Goal: Task Accomplishment & Management: Complete application form

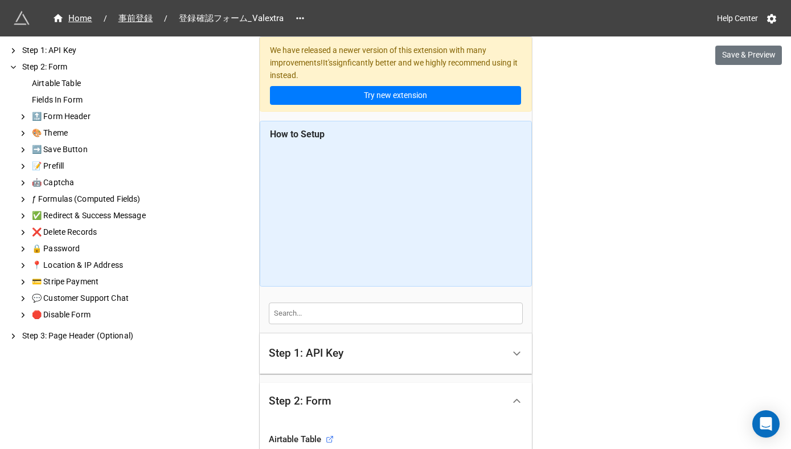
scroll to position [422, 0]
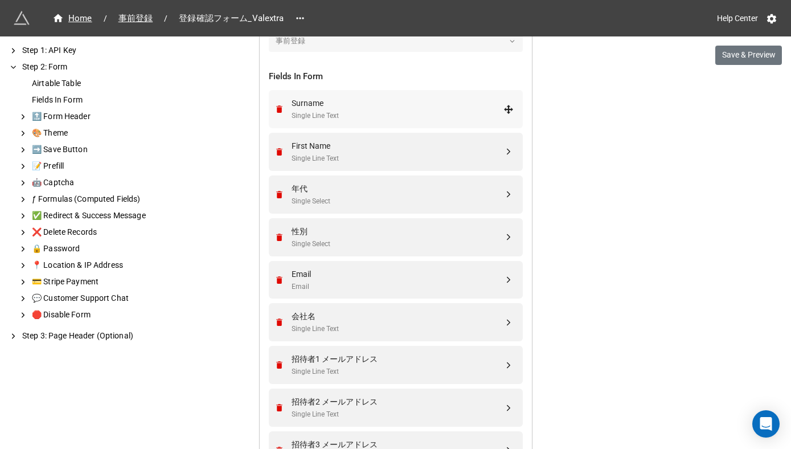
click at [307, 103] on div "Surname" at bounding box center [398, 103] width 212 height 13
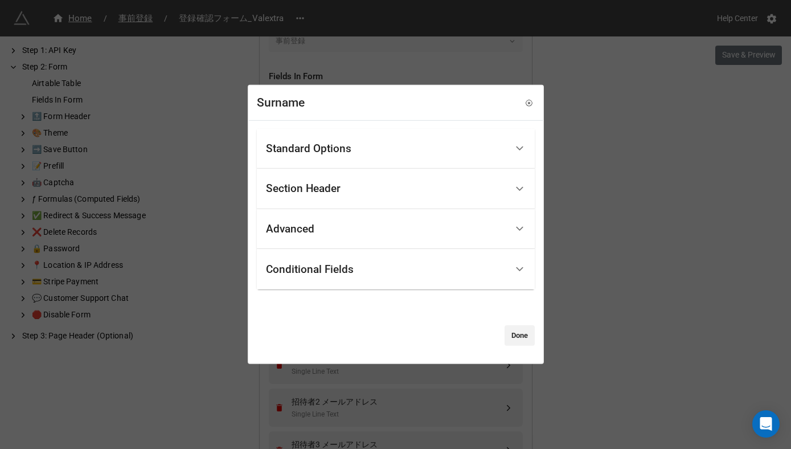
click at [321, 157] on div "Standard Options" at bounding box center [386, 148] width 241 height 27
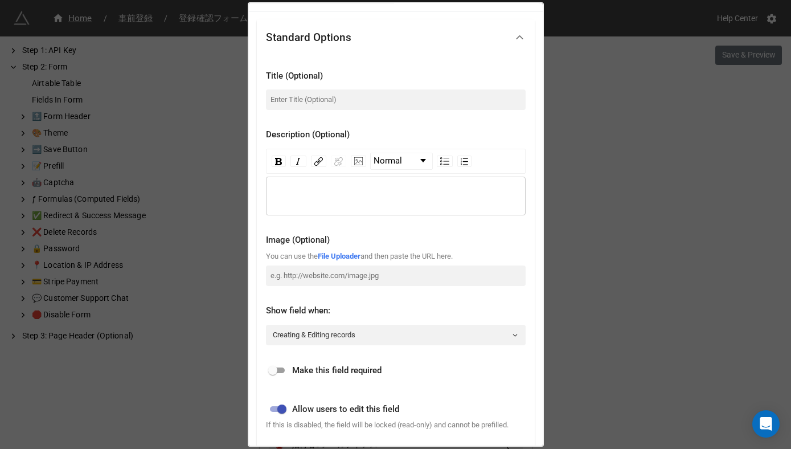
scroll to position [0, 0]
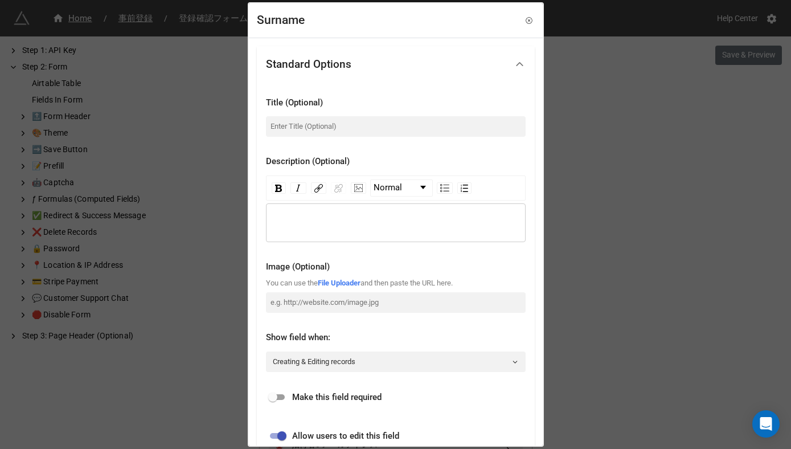
click at [583, 72] on div "Surname Standard Options Title (Optional) Description (Optional) Normal Image (…" at bounding box center [395, 224] width 791 height 449
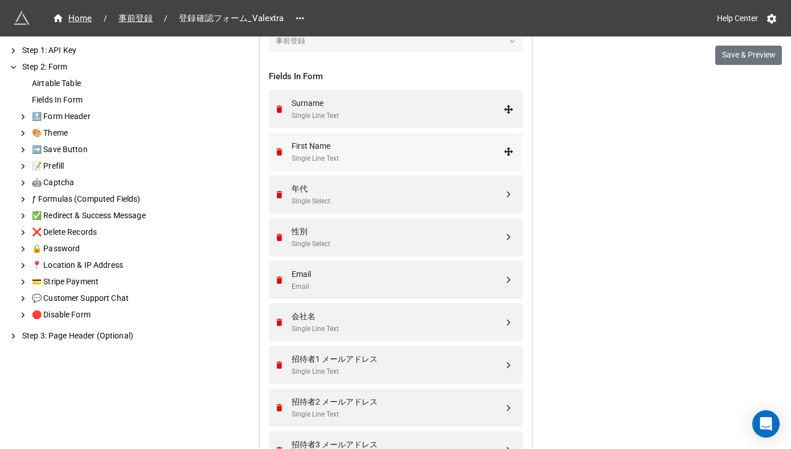
click at [313, 148] on div "First Name" at bounding box center [398, 146] width 212 height 13
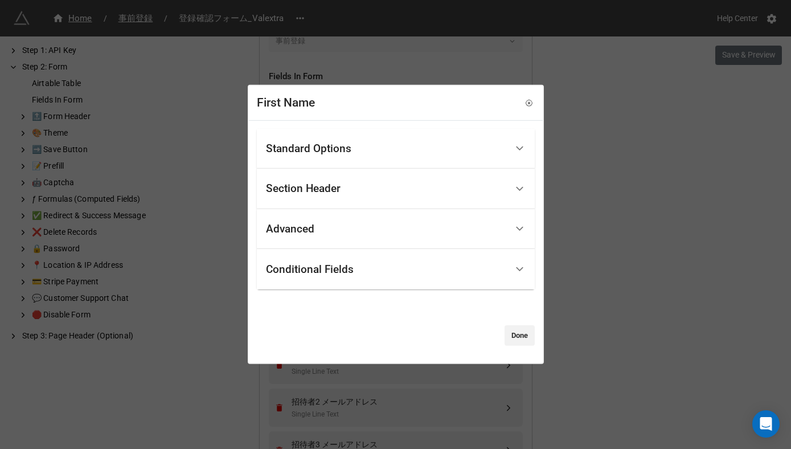
click at [315, 275] on div "Conditional Fields" at bounding box center [386, 269] width 241 height 27
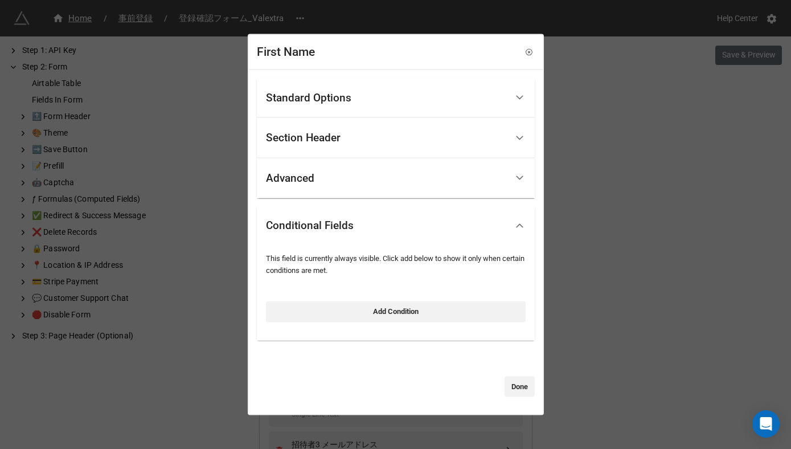
click at [307, 169] on div "Advanced" at bounding box center [386, 178] width 241 height 27
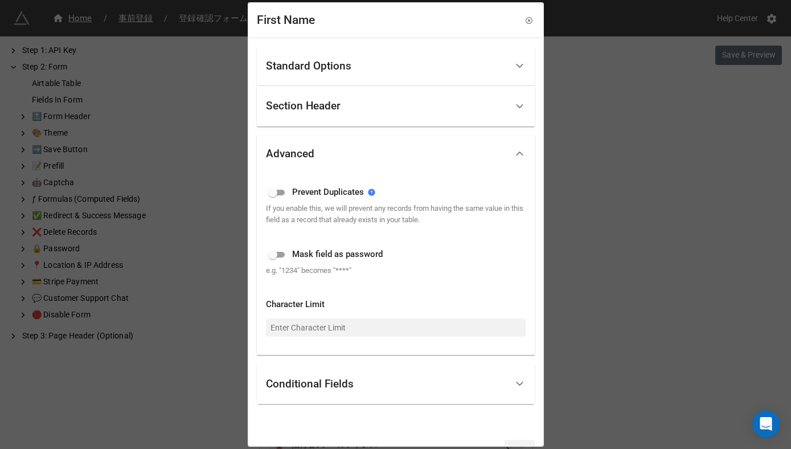
click at [321, 100] on div "Section Header" at bounding box center [303, 105] width 75 height 11
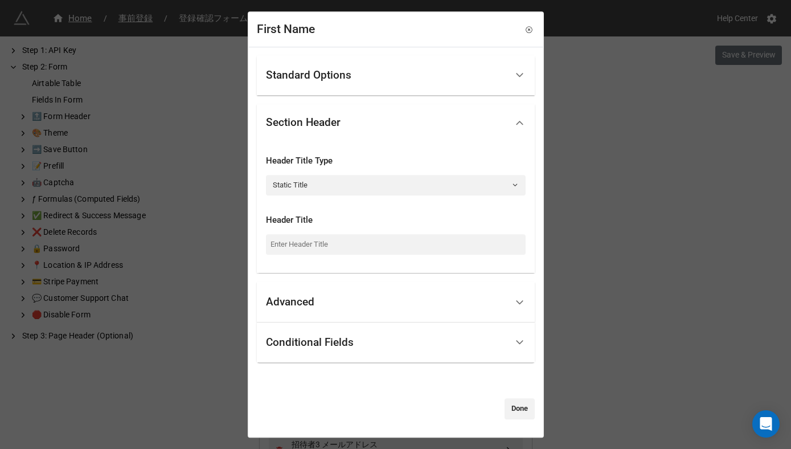
click at [323, 81] on div "Standard Options" at bounding box center [386, 75] width 241 height 27
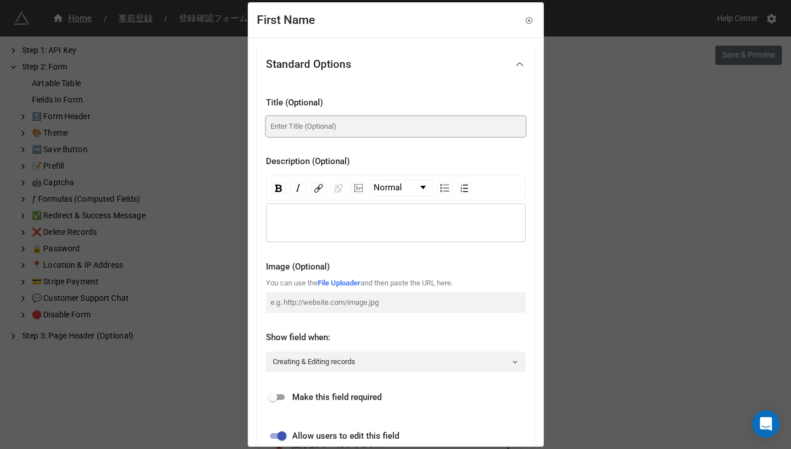
click at [313, 129] on input at bounding box center [396, 126] width 260 height 21
type input "ddd"
click at [604, 121] on div "First Name Standard Options Title (Optional) ddd Description (Optional) Normal …" at bounding box center [395, 224] width 791 height 449
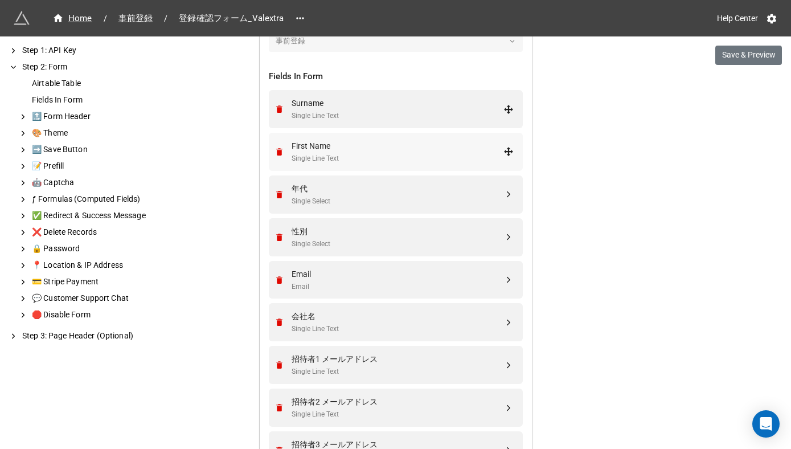
click at [380, 146] on div "First Name" at bounding box center [398, 146] width 212 height 13
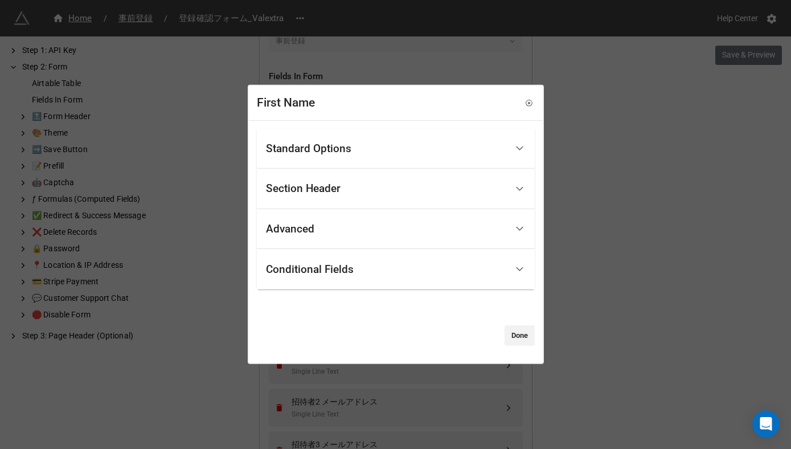
click at [628, 142] on div "First Name Standard Options Title (Optional) ddd Description (Optional) Normal …" at bounding box center [395, 224] width 791 height 449
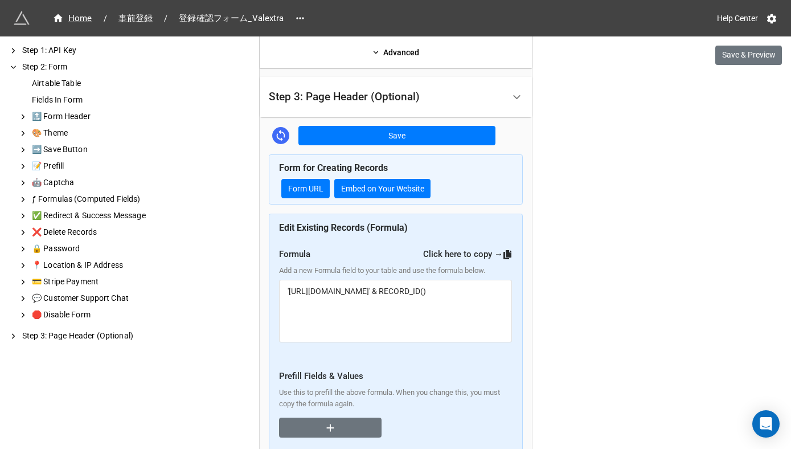
scroll to position [1202, 0]
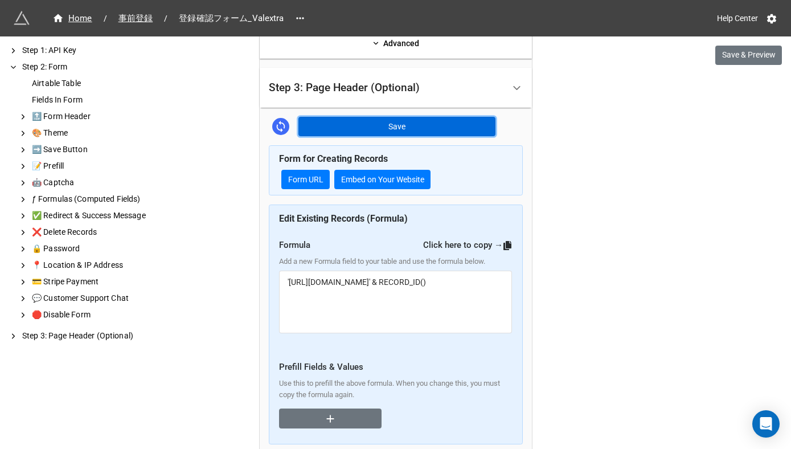
click at [413, 124] on button "Save" at bounding box center [396, 126] width 197 height 19
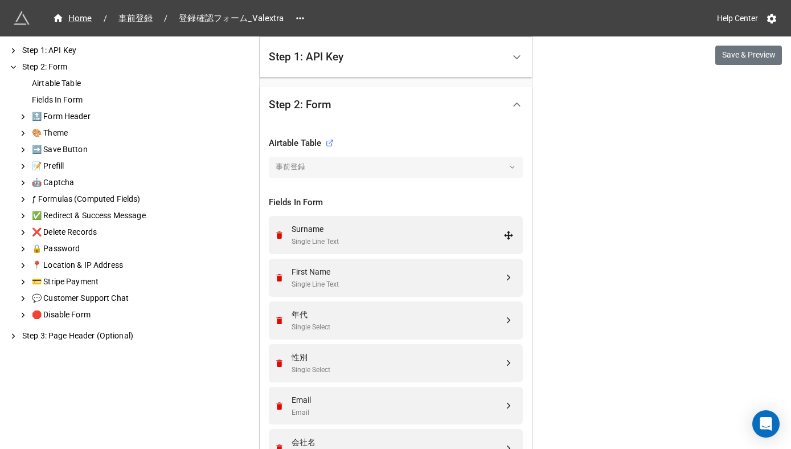
scroll to position [291, 0]
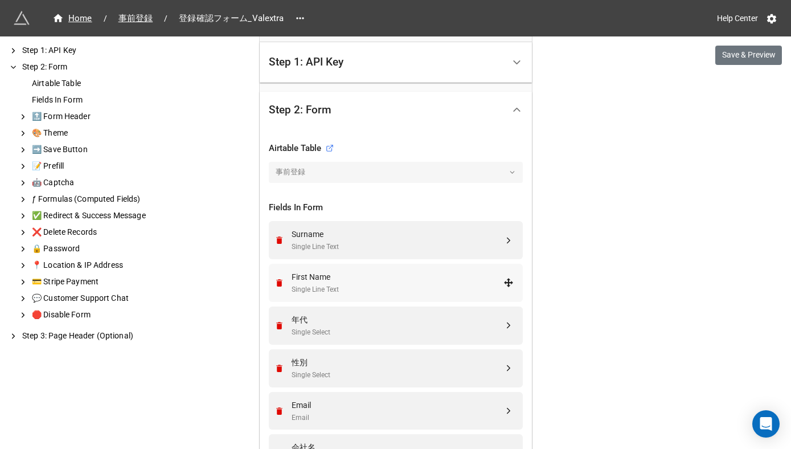
click at [339, 289] on div "Single Line Text" at bounding box center [398, 289] width 212 height 11
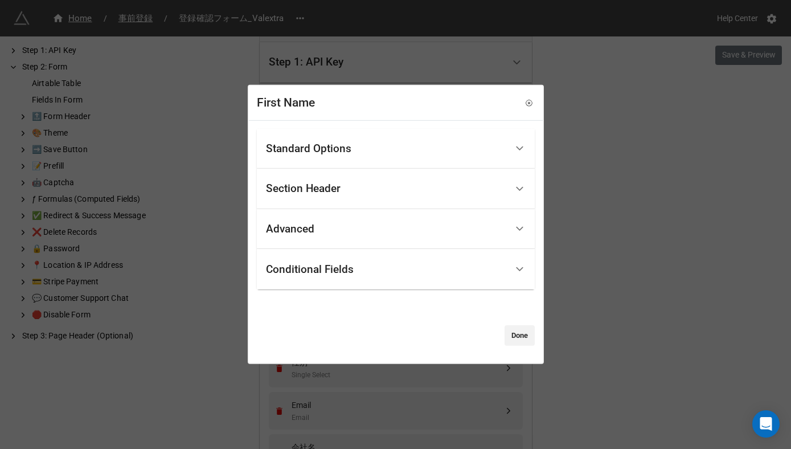
click at [354, 150] on div "Standard Options" at bounding box center [386, 148] width 241 height 27
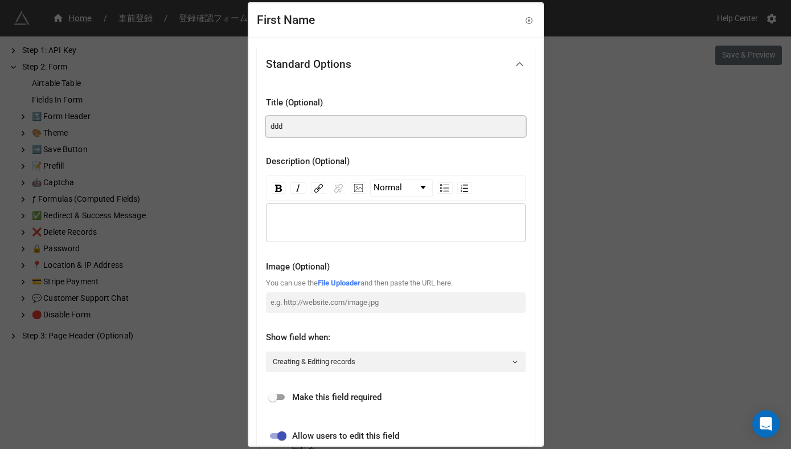
click at [300, 132] on input "ddd" at bounding box center [396, 126] width 260 height 21
click at [269, 127] on input "ddd" at bounding box center [396, 126] width 260 height 21
paste input "姓"
click at [309, 128] on input "名/ddd" at bounding box center [396, 126] width 260 height 21
paste input "First Name"
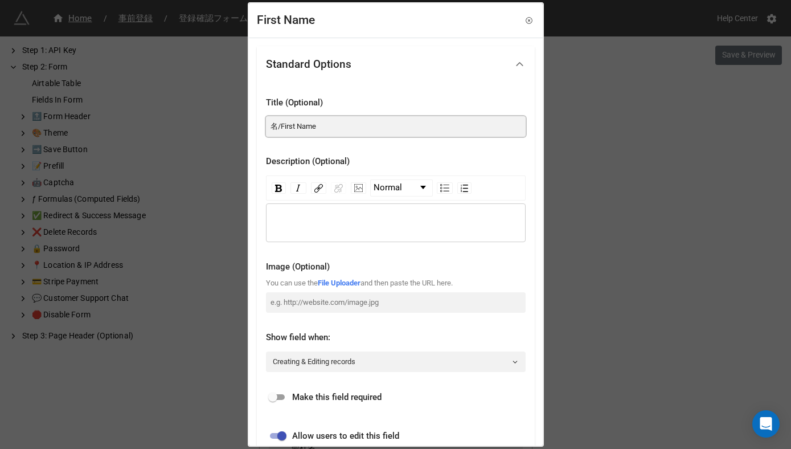
scroll to position [288, 0]
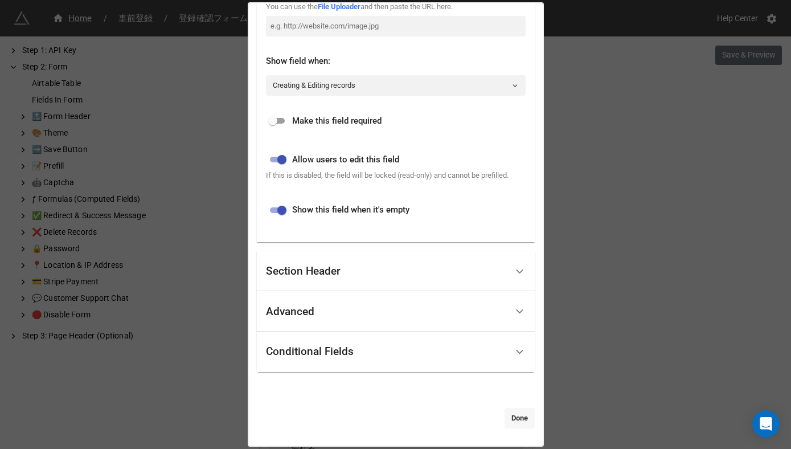
type input "名/First Name"
click at [519, 419] on link "Done" at bounding box center [520, 418] width 30 height 21
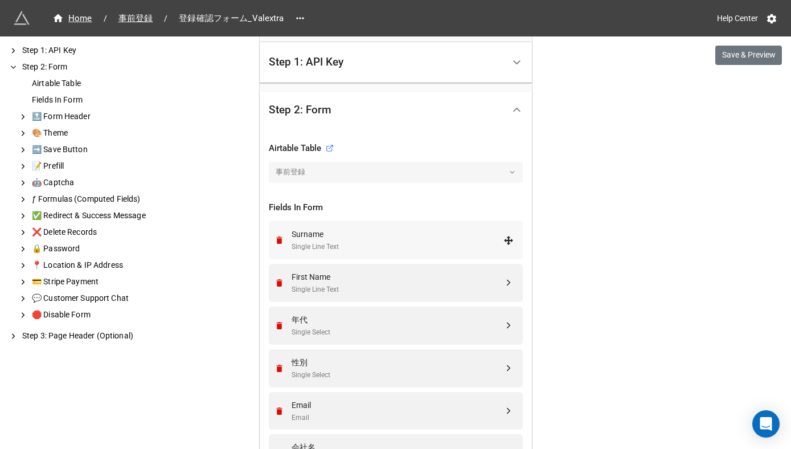
click at [388, 236] on div "Surname" at bounding box center [398, 234] width 212 height 13
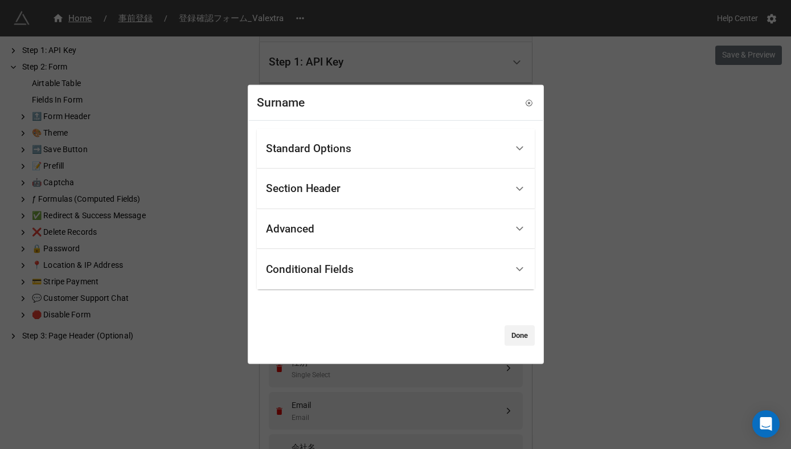
click at [341, 153] on div "Standard Options" at bounding box center [308, 148] width 85 height 11
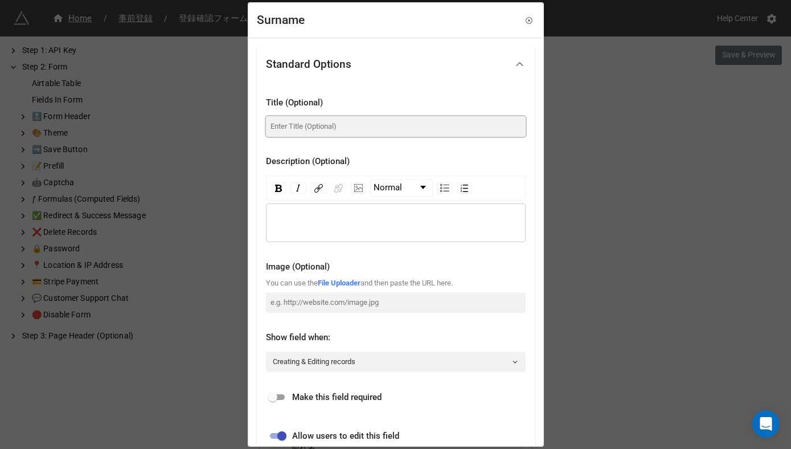
click at [311, 130] on input at bounding box center [396, 126] width 260 height 21
drag, startPoint x: 307, startPoint y: 22, endPoint x: 255, endPoint y: 22, distance: 51.8
click at [255, 22] on div "Surname" at bounding box center [396, 20] width 294 height 35
copy div "Surname"
click at [296, 129] on input at bounding box center [396, 126] width 260 height 21
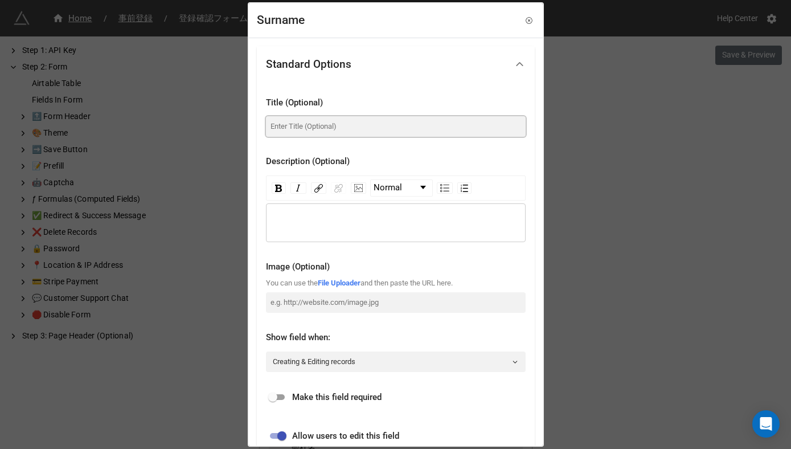
paste input "Surname"
click at [271, 129] on input "Surname" at bounding box center [396, 126] width 260 height 21
paste input "姓"
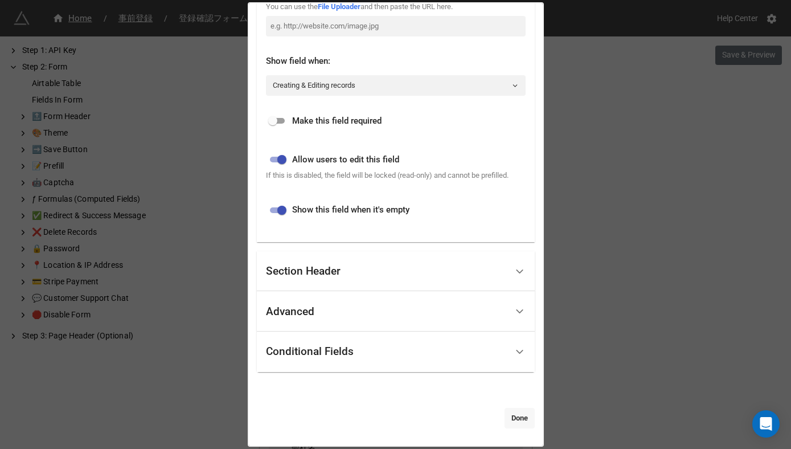
type input "姓/Surname"
click at [517, 419] on link "Done" at bounding box center [520, 418] width 30 height 21
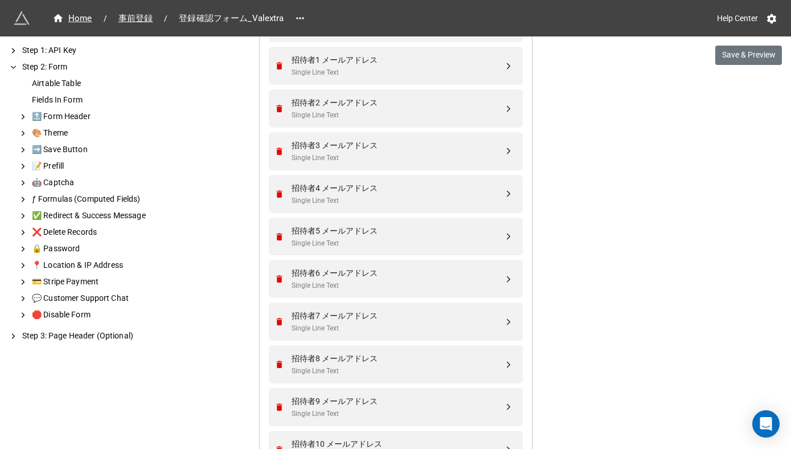
scroll to position [346, 0]
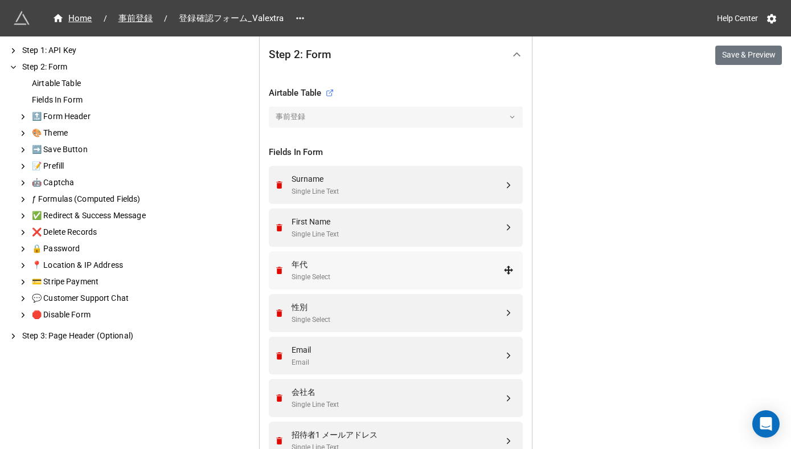
click at [476, 273] on div "Single Select" at bounding box center [398, 277] width 212 height 11
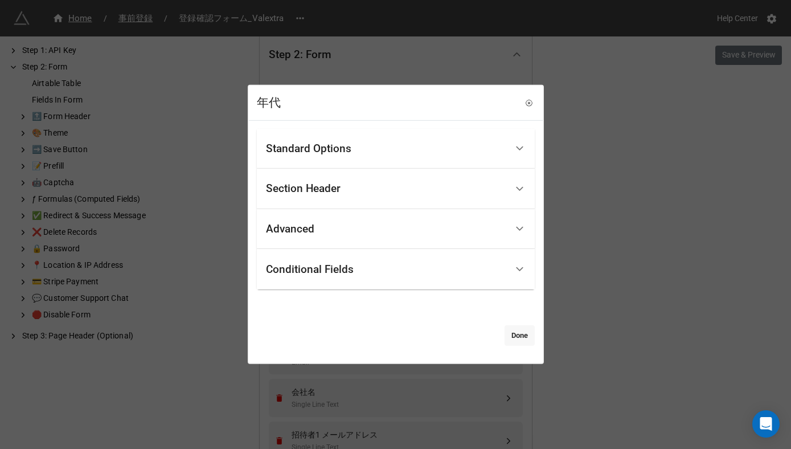
click at [525, 337] on link "Done" at bounding box center [520, 335] width 30 height 21
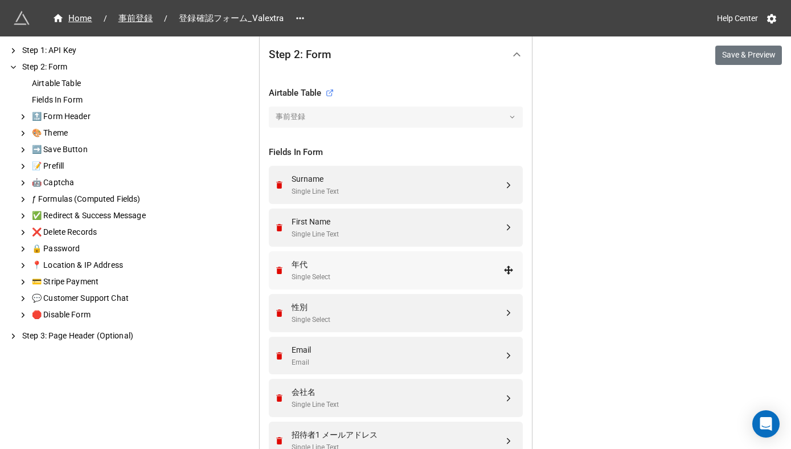
click at [481, 270] on div "年代 Single Select" at bounding box center [398, 270] width 212 height 24
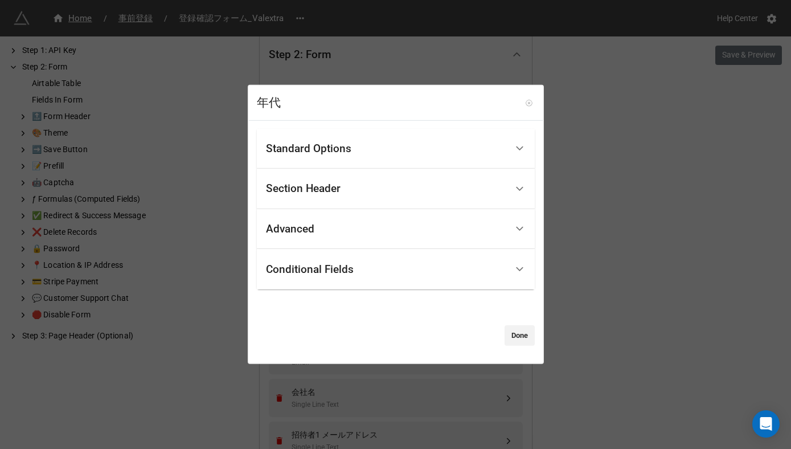
click at [525, 103] on icon at bounding box center [529, 103] width 8 height 8
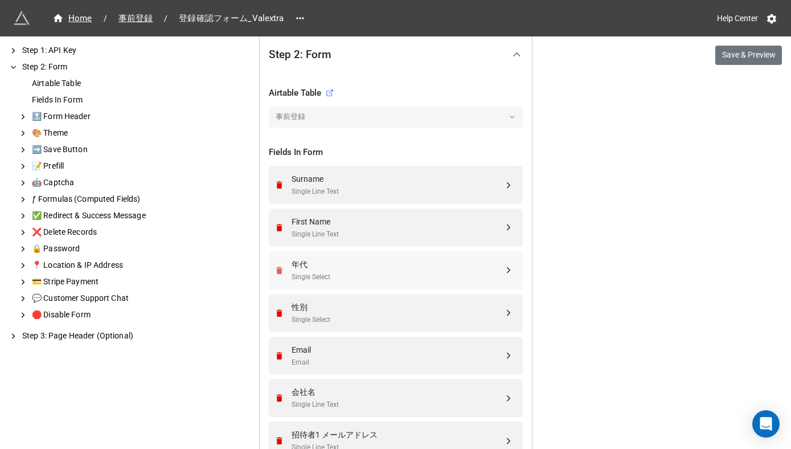
drag, startPoint x: 408, startPoint y: 275, endPoint x: 273, endPoint y: 272, distance: 135.6
click at [275, 272] on div "年代 Single Select" at bounding box center [394, 270] width 239 height 38
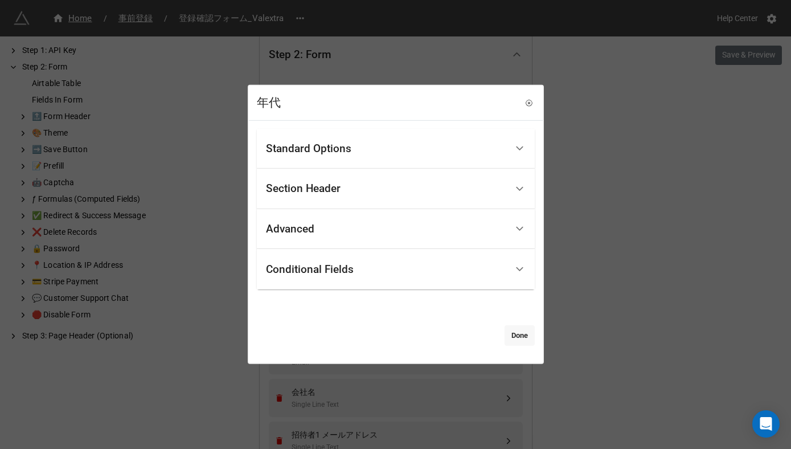
click at [514, 335] on link "Done" at bounding box center [520, 335] width 30 height 21
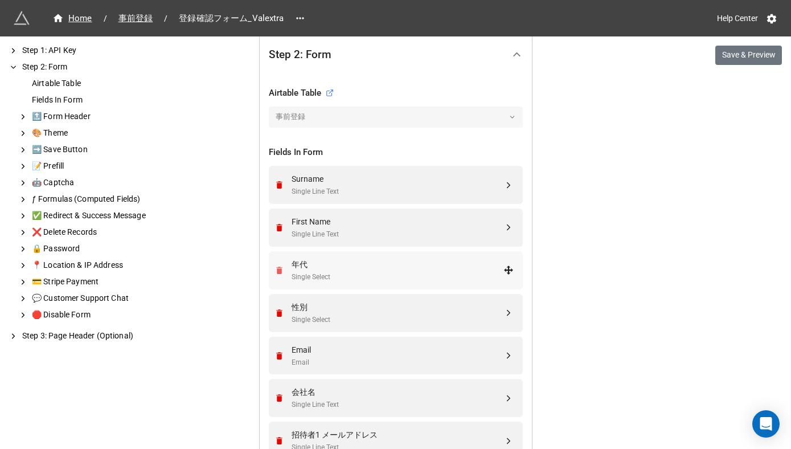
click at [277, 270] on icon "Remove" at bounding box center [279, 270] width 6 height 7
click at [276, 272] on icon "Remove" at bounding box center [279, 270] width 6 height 7
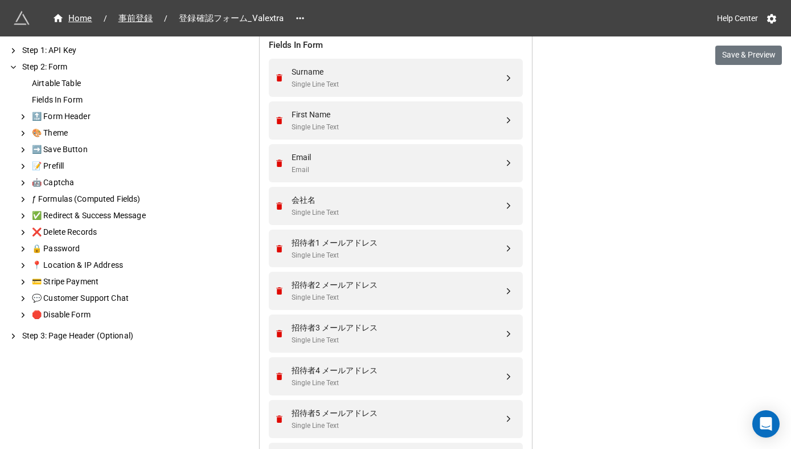
scroll to position [455, 0]
click at [277, 204] on icon "Remove" at bounding box center [279, 203] width 6 height 7
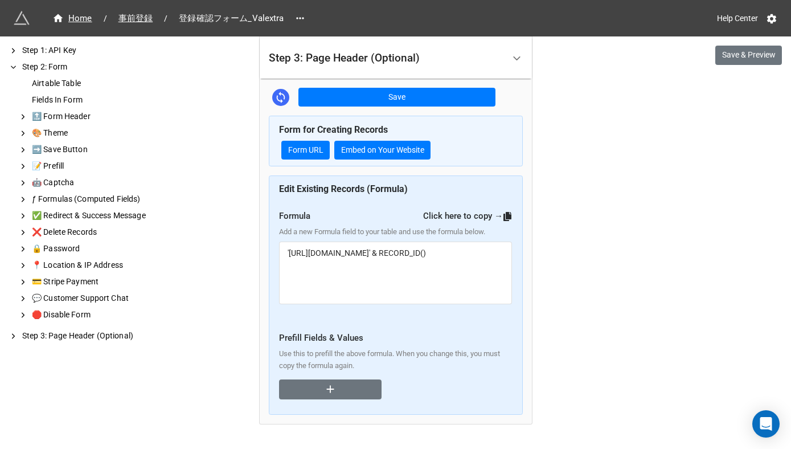
scroll to position [1060, 0]
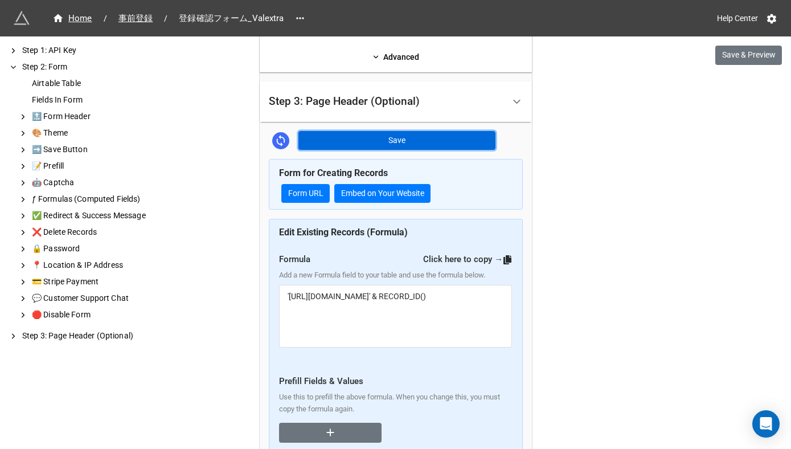
click at [427, 135] on button "Save" at bounding box center [396, 140] width 197 height 19
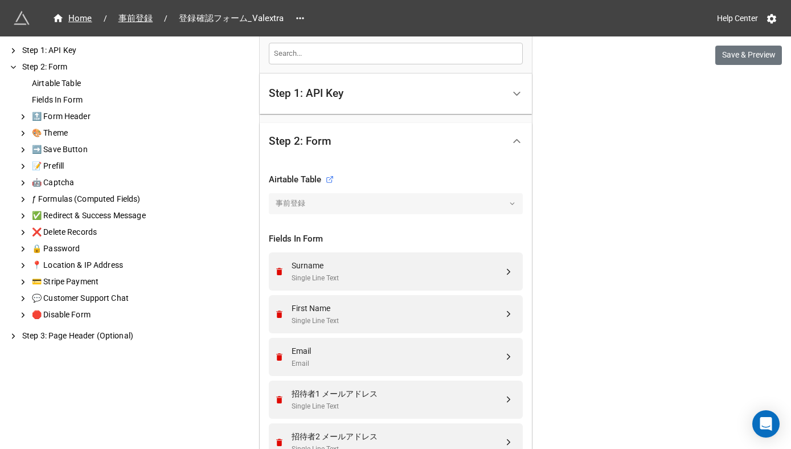
scroll to position [0, 0]
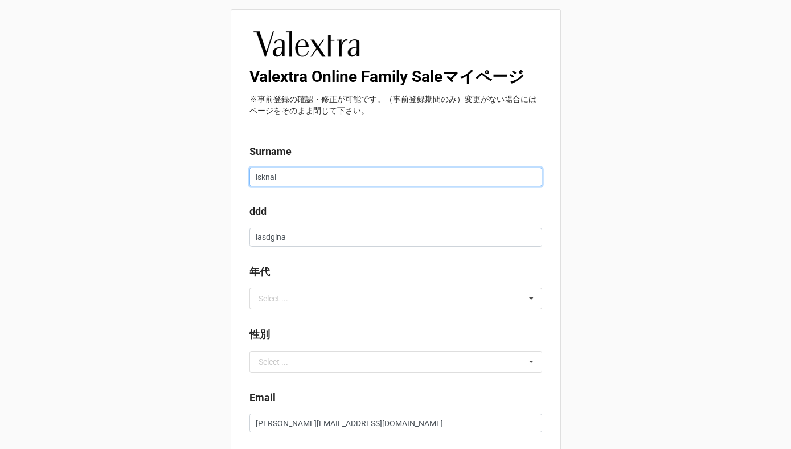
click at [252, 178] on input "lsknal" at bounding box center [395, 176] width 293 height 19
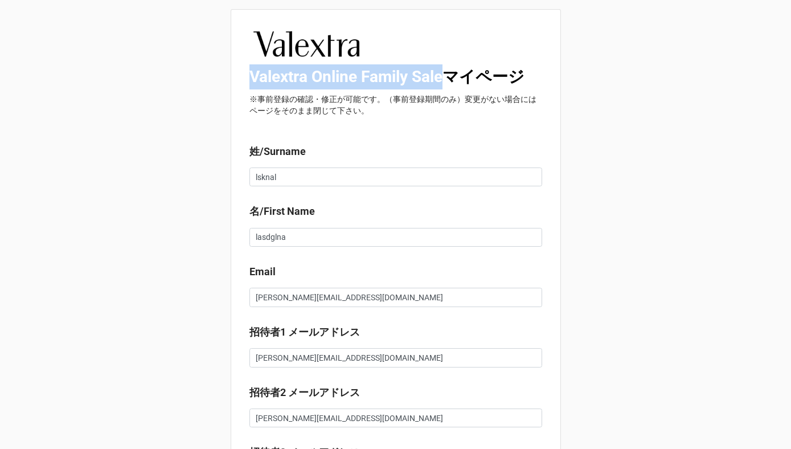
drag, startPoint x: 248, startPoint y: 75, endPoint x: 443, endPoint y: 76, distance: 195.3
click at [443, 76] on b "Valextra Online Family Saleマイページ" at bounding box center [386, 76] width 275 height 19
copy b "Valextra Online Family Sale"
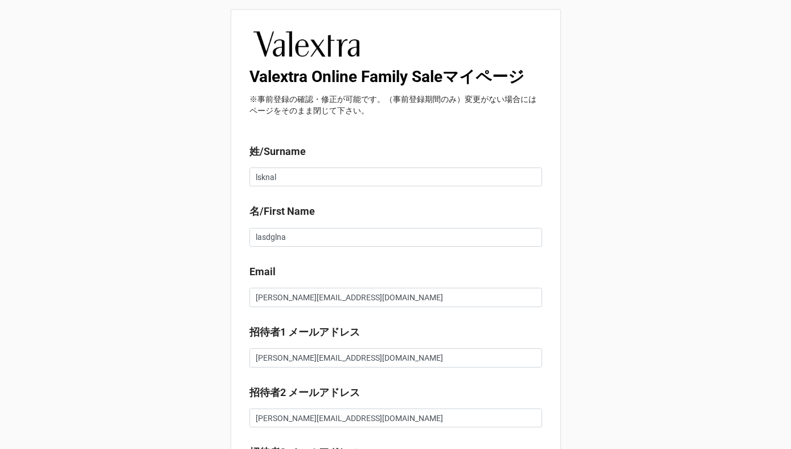
click at [431, 73] on b "Valextra Online Family Saleマイページ" at bounding box center [386, 76] width 275 height 19
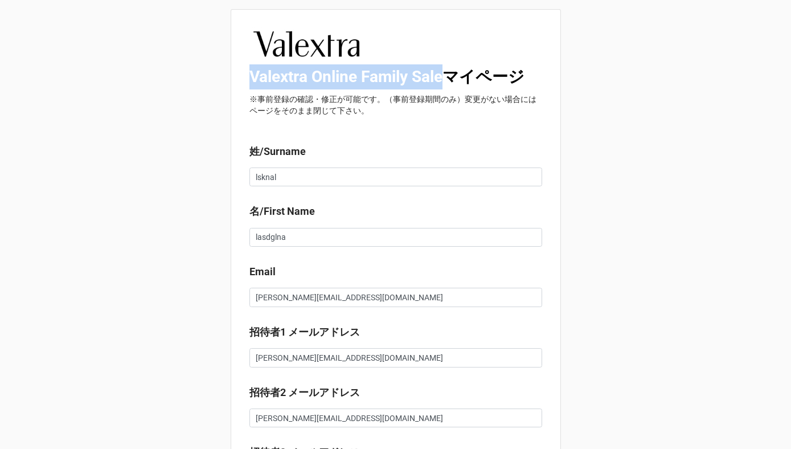
drag, startPoint x: 448, startPoint y: 74, endPoint x: 245, endPoint y: 79, distance: 202.8
copy b "Valextra Online Family Sale"
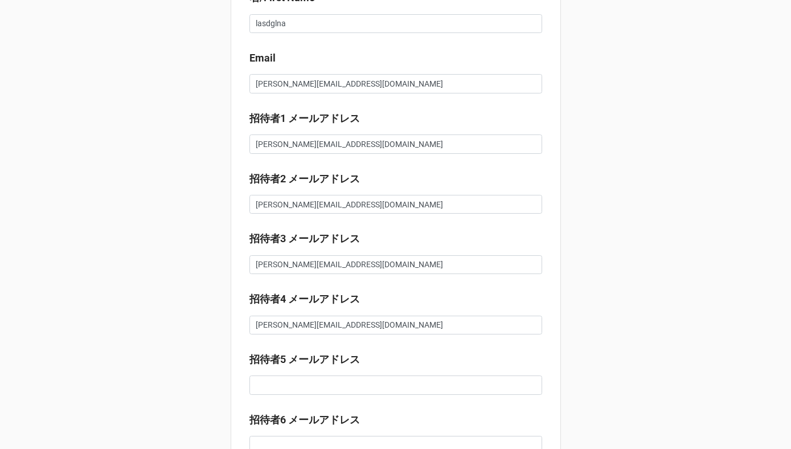
scroll to position [522, 0]
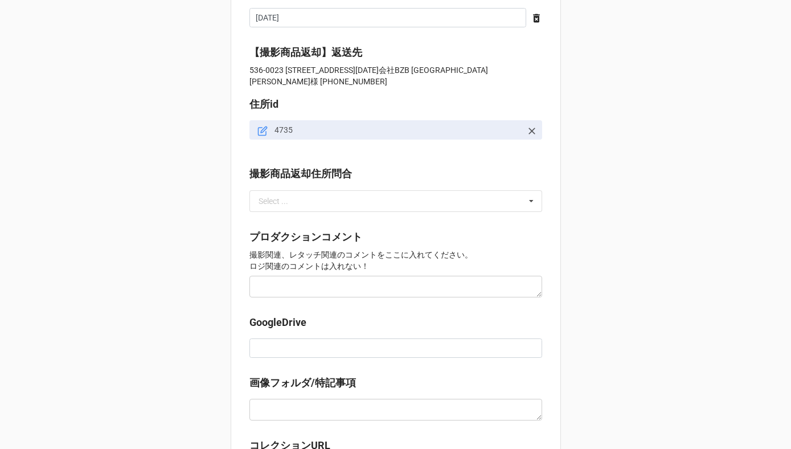
scroll to position [975, 0]
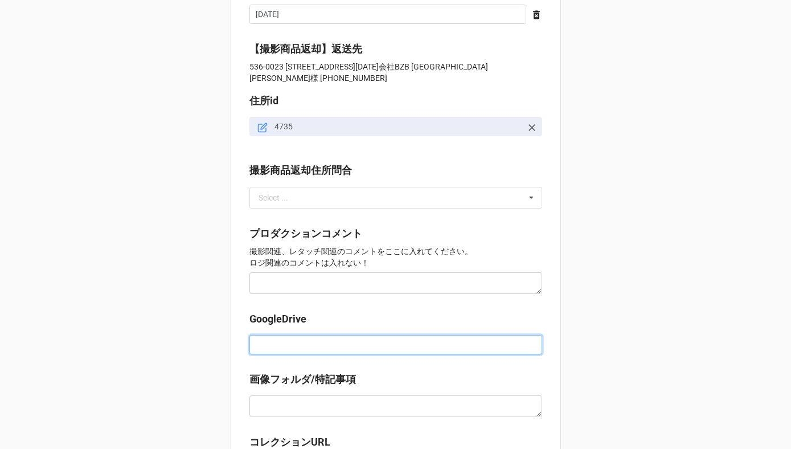
click at [267, 343] on input at bounding box center [395, 344] width 293 height 19
paste input "[URL][DOMAIN_NAME]"
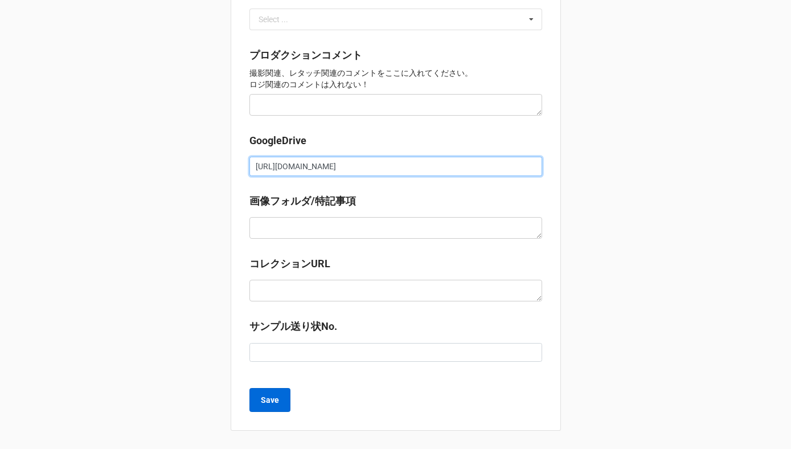
type input "[URL][DOMAIN_NAME]"
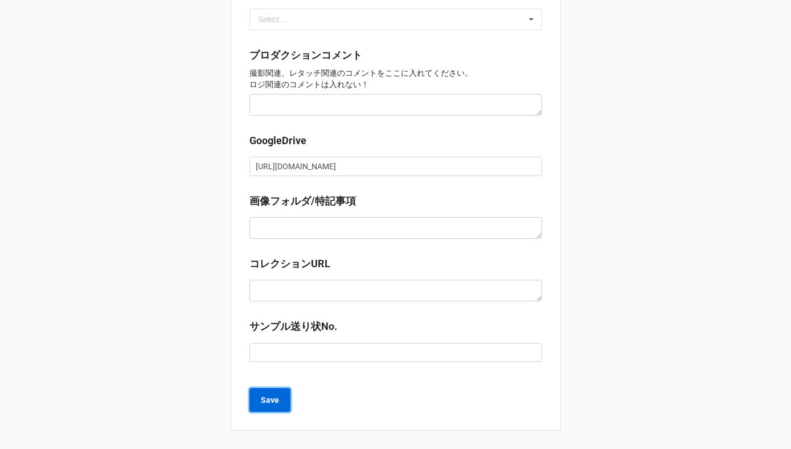
click at [268, 399] on b "Save" at bounding box center [270, 400] width 18 height 12
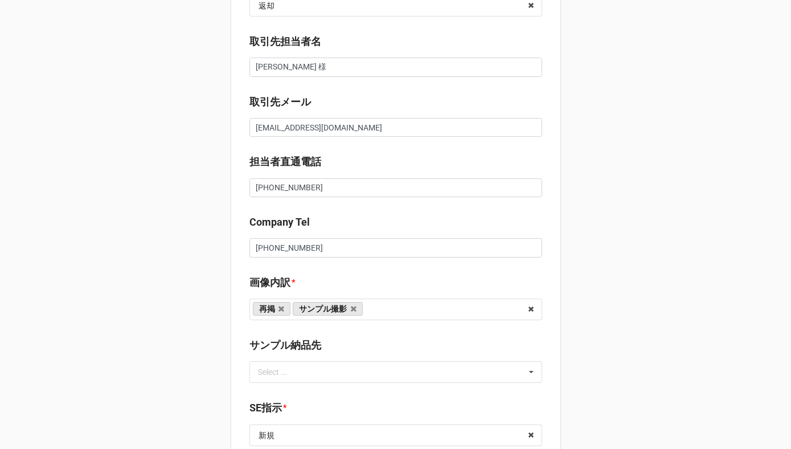
scroll to position [398, 0]
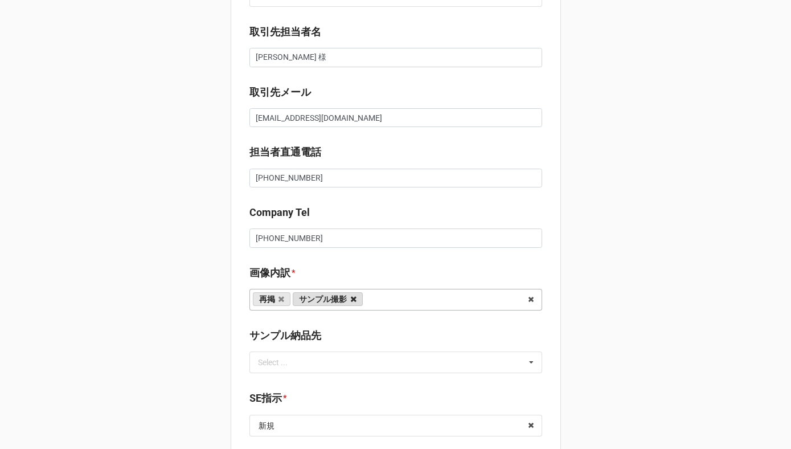
click at [351, 301] on icon at bounding box center [354, 299] width 6 height 7
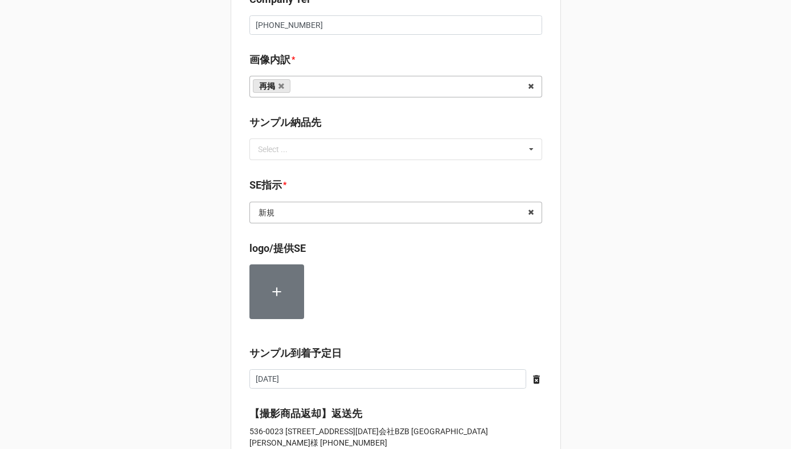
click at [319, 218] on input "text" at bounding box center [397, 212] width 292 height 21
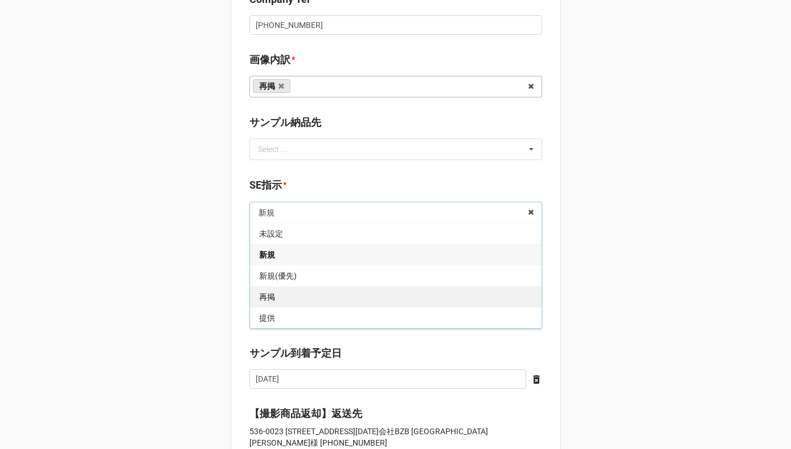
click at [288, 295] on div "再掲" at bounding box center [396, 296] width 292 height 21
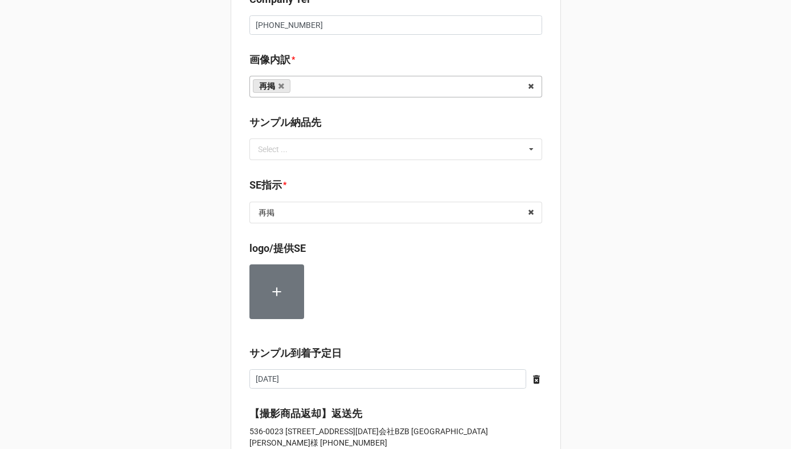
click at [323, 183] on b "SE指示 *" at bounding box center [395, 187] width 293 height 20
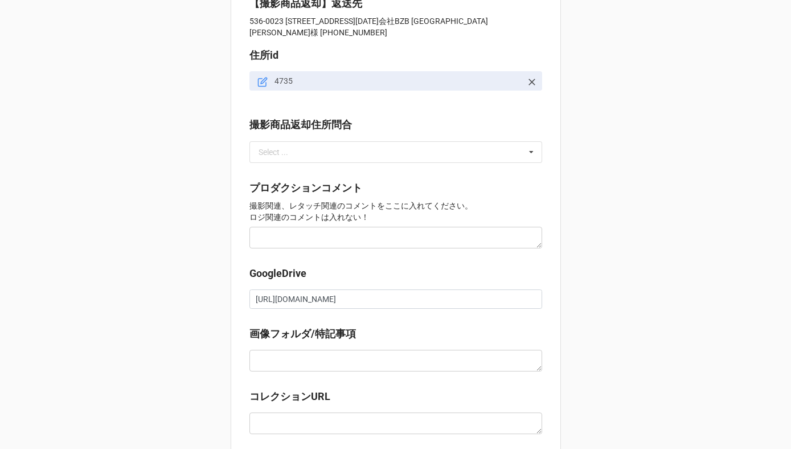
scroll to position [1154, 0]
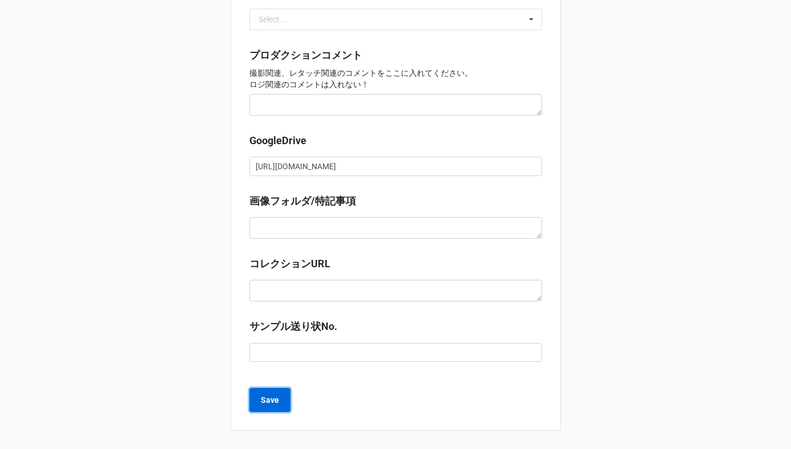
click at [256, 395] on button "Save" at bounding box center [269, 400] width 41 height 24
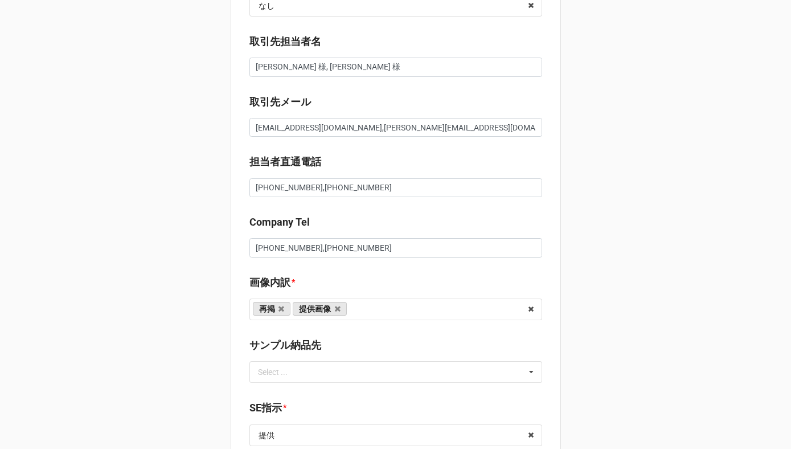
scroll to position [391, 0]
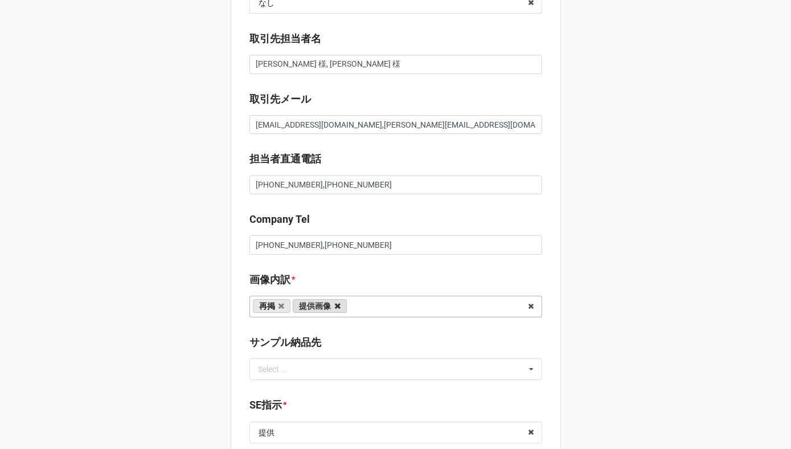
click at [335, 304] on icon at bounding box center [338, 305] width 6 height 7
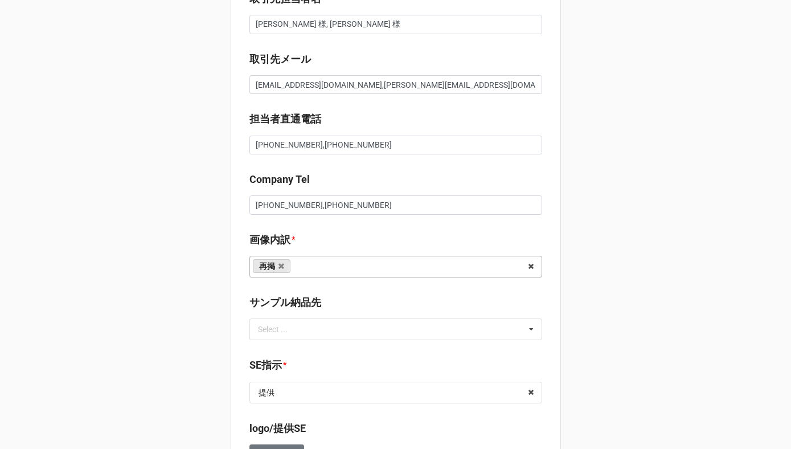
scroll to position [506, 0]
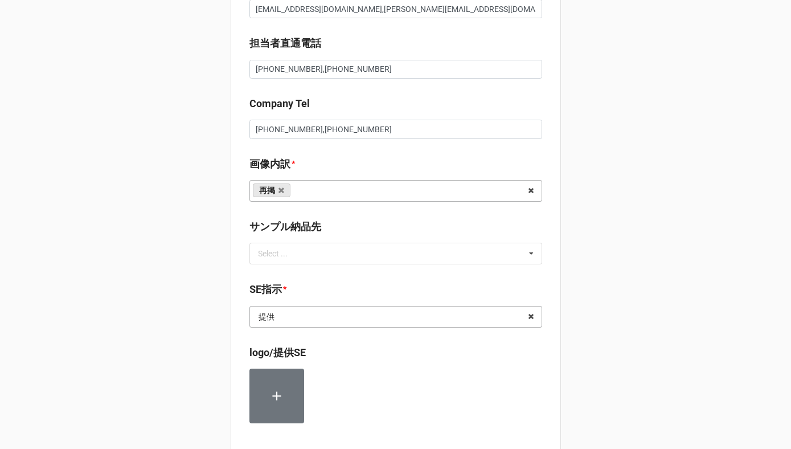
click at [308, 312] on input "text" at bounding box center [397, 316] width 292 height 21
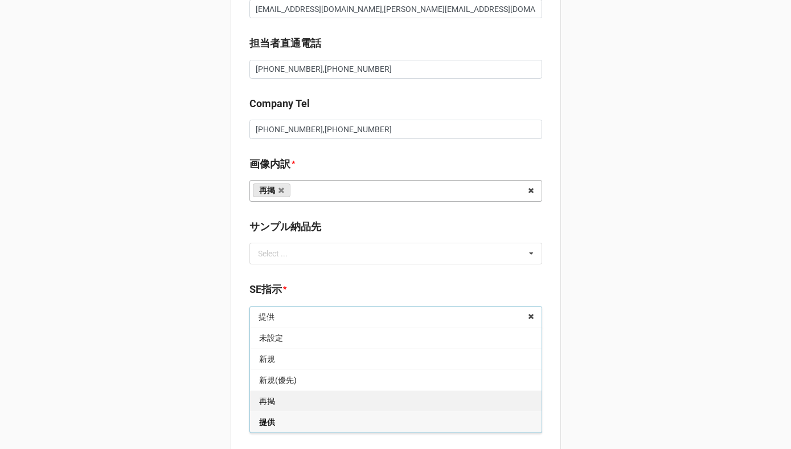
click at [290, 406] on div "再掲" at bounding box center [396, 400] width 292 height 21
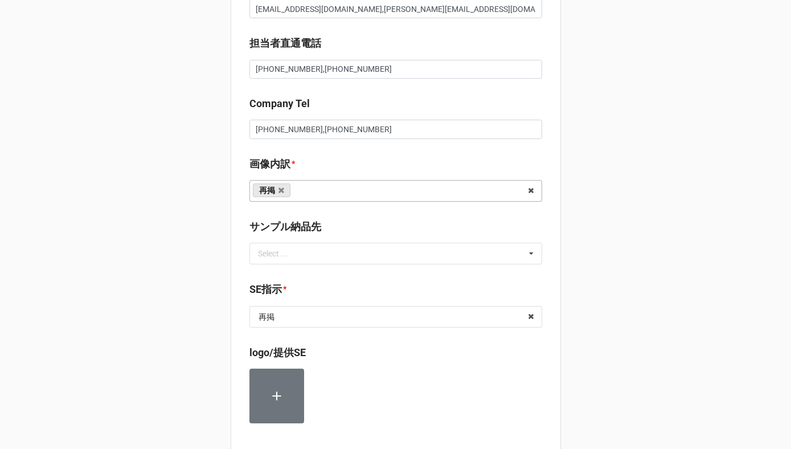
click at [192, 347] on div "セール検索 👫 | S55460 | 09/12 (金) | TELIC | 250912TELI | 株式会社ドウシシャ | ドウシシャ | 川島 タスク管…" at bounding box center [395, 295] width 791 height 1602
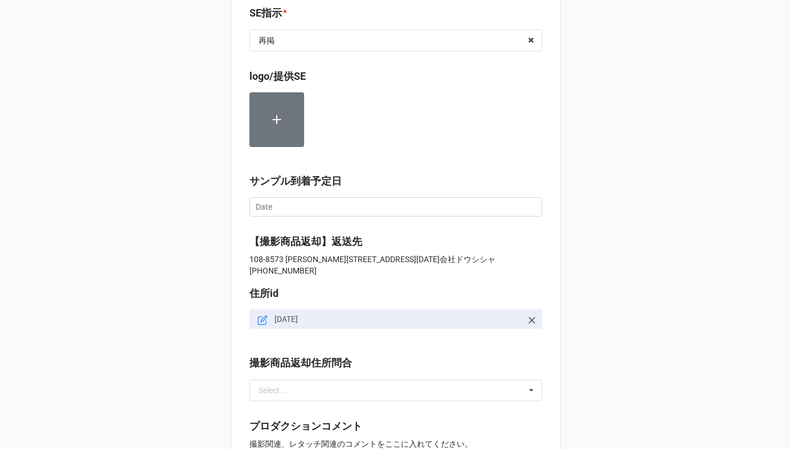
scroll to position [975, 0]
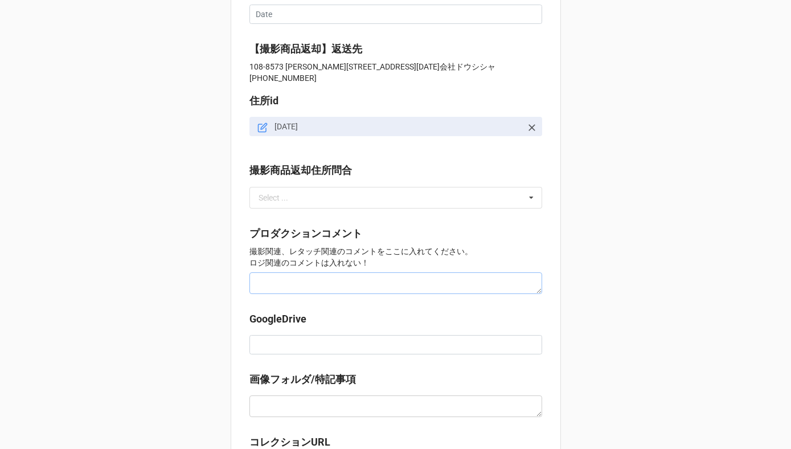
click at [302, 272] on textarea at bounding box center [395, 283] width 293 height 22
paste textarea "https://docs.google.com/spreadsheets/d/1lAI-9c3JqIRMrGzFa--2_gDEFj0cGpmH/edit?g…"
type textarea "x"
type textarea "https://docs.google.com/spreadsheets/d/1lAI-9c3JqIRMrGzFa--2_gDEFj0cGpmH/edit?g…"
click at [286, 339] on input at bounding box center [395, 344] width 293 height 19
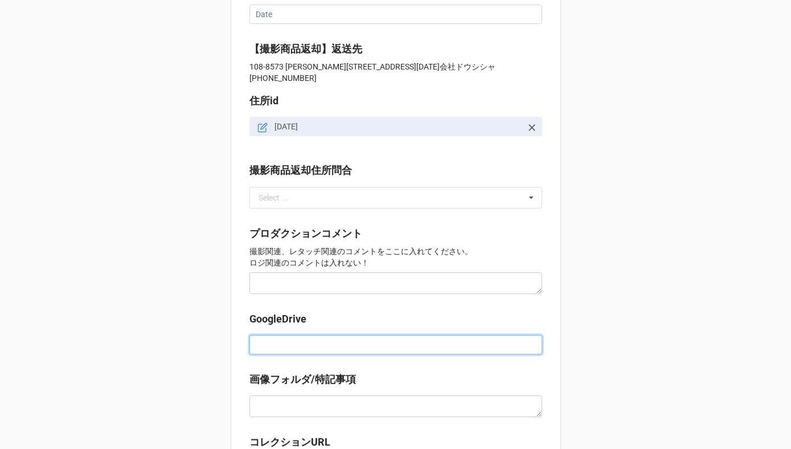
paste input "https://docs.google.com/spreadsheets/d/1lAI-9c3JqIRMrGzFa--2_gDEFj0cGpmH/edit?g…"
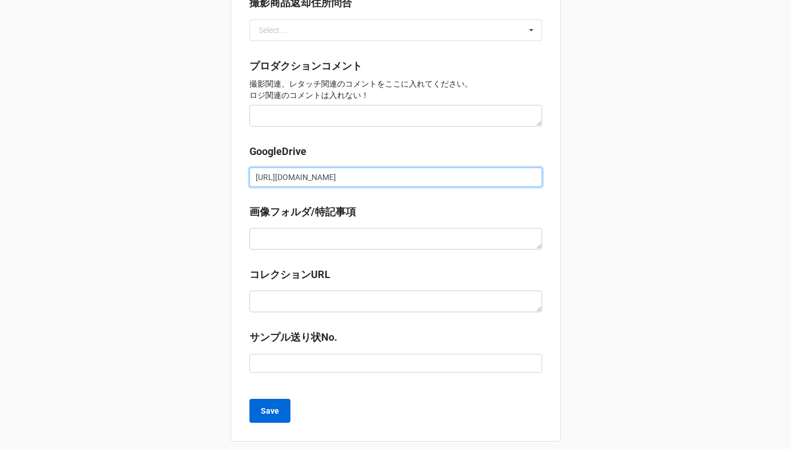
type input "https://docs.google.com/spreadsheets/d/1lAI-9c3JqIRMrGzFa--2_gDEFj0cGpmH/edit?g…"
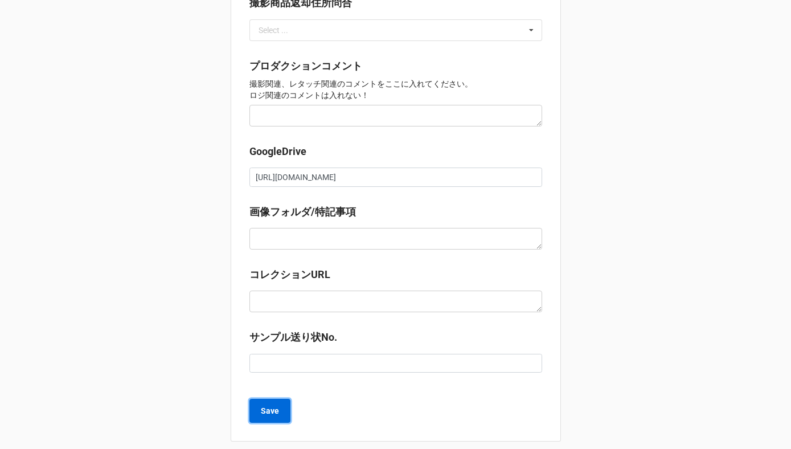
click at [275, 405] on b "Save" at bounding box center [270, 411] width 18 height 12
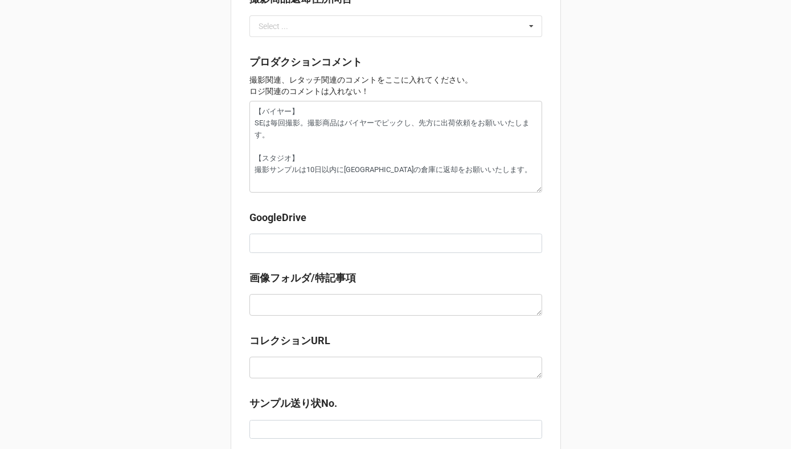
scroll to position [1170, 0]
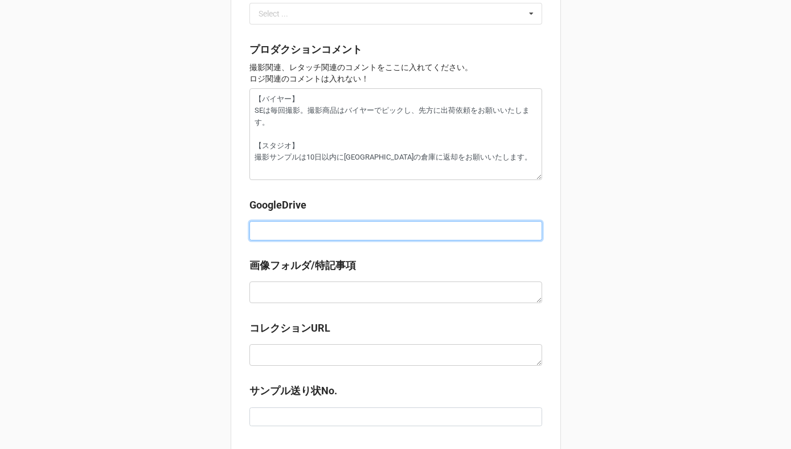
click at [271, 221] on input at bounding box center [395, 230] width 293 height 19
paste input "[URL][DOMAIN_NAME]"
type textarea "x"
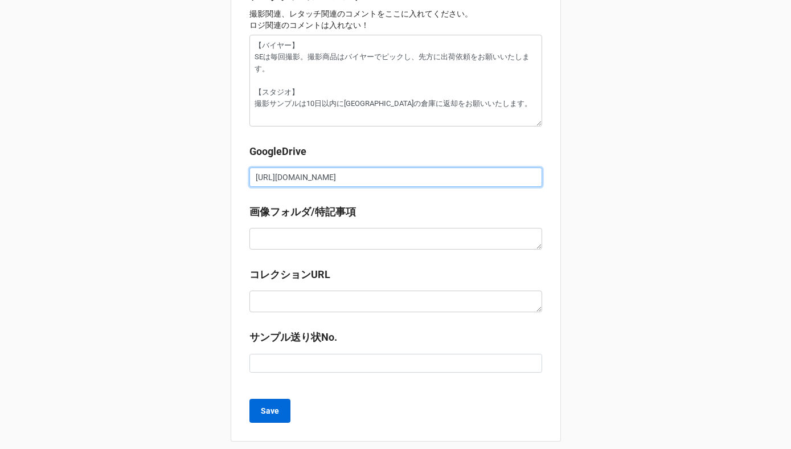
type input "[URL][DOMAIN_NAME]"
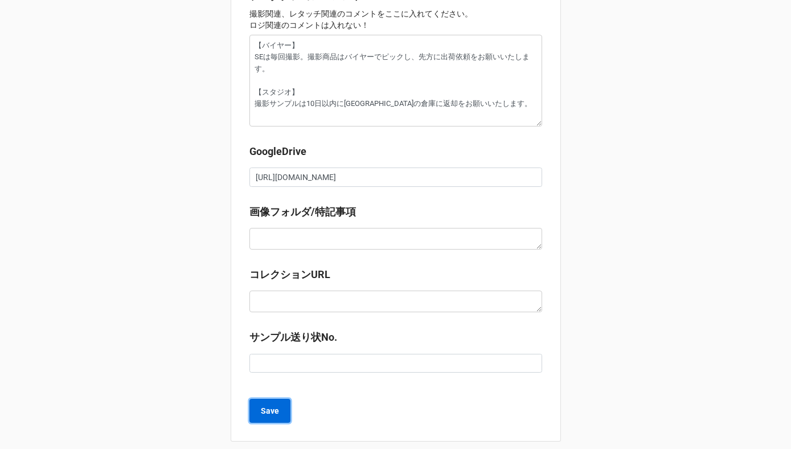
scroll to position [0, 0]
click at [262, 406] on b "Save" at bounding box center [270, 411] width 18 height 12
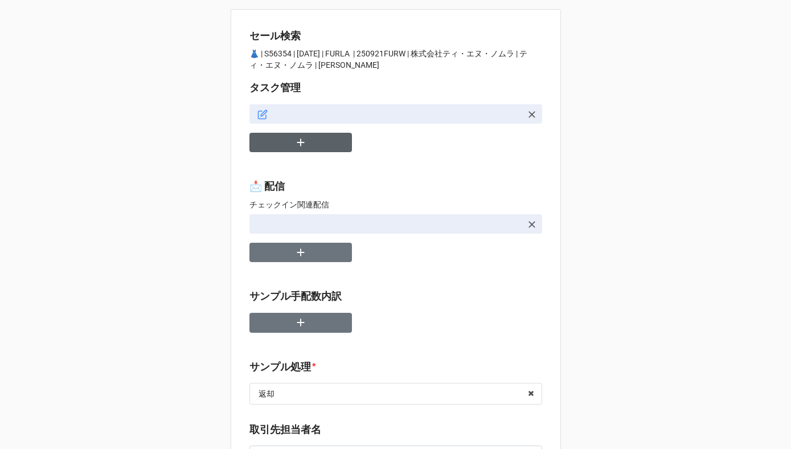
type textarea "x"
click at [309, 145] on button "button" at bounding box center [300, 143] width 103 height 20
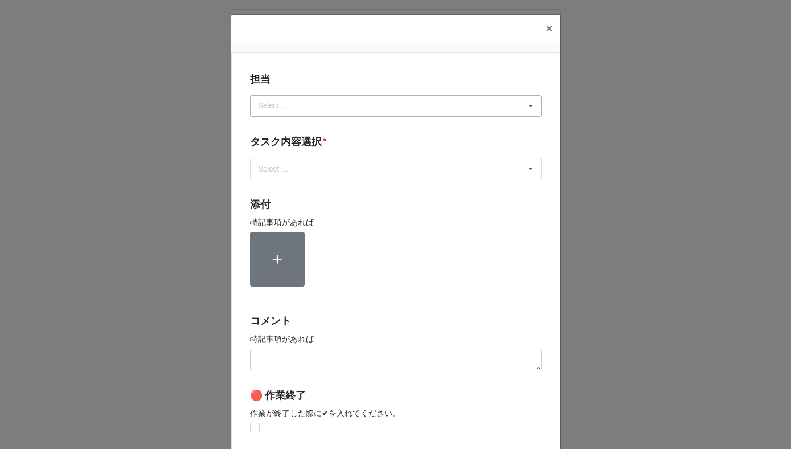
click at [279, 104] on div "Select ..." at bounding box center [280, 105] width 49 height 13
type input "か"
type input "[PERSON_NAME]"
click at [268, 130] on span "[PERSON_NAME]" at bounding box center [290, 126] width 61 height 9
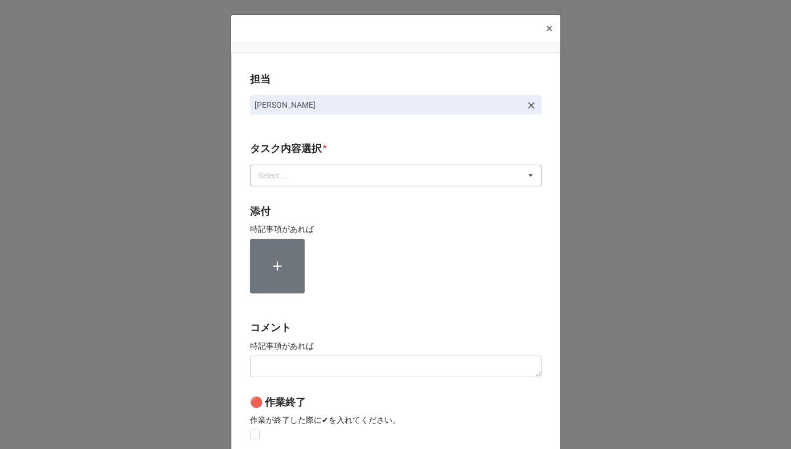
click at [271, 175] on div "Select ..." at bounding box center [280, 175] width 49 height 13
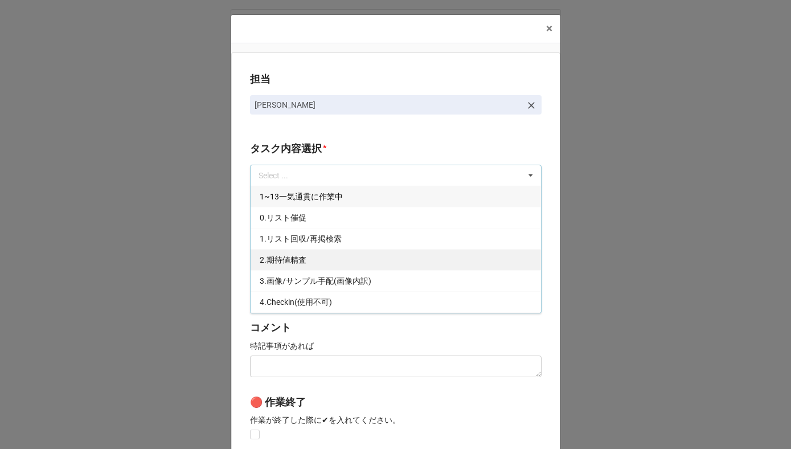
click at [271, 258] on span "2.期待値精査" at bounding box center [283, 259] width 47 height 9
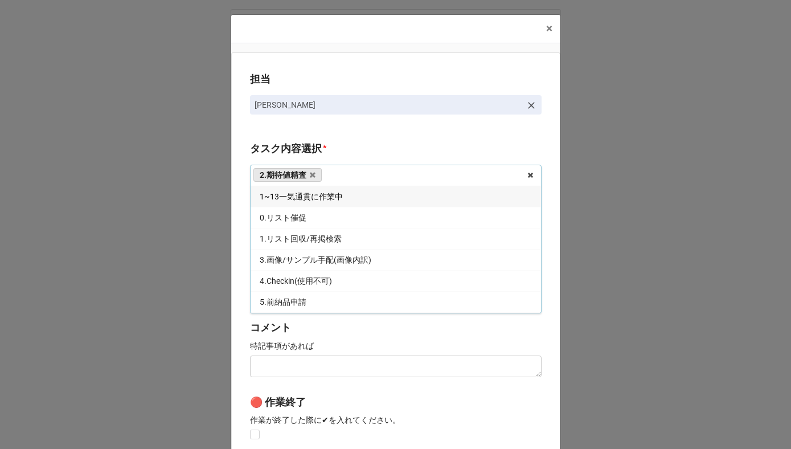
click at [240, 252] on div "担当 [PERSON_NAME][GEOGRAPHIC_DATA]内容選択 * 2.期待値精査 1~13一気通貫に作業中 0.リスト催促 1.リスト回収/再掲…" at bounding box center [395, 281] width 329 height 459
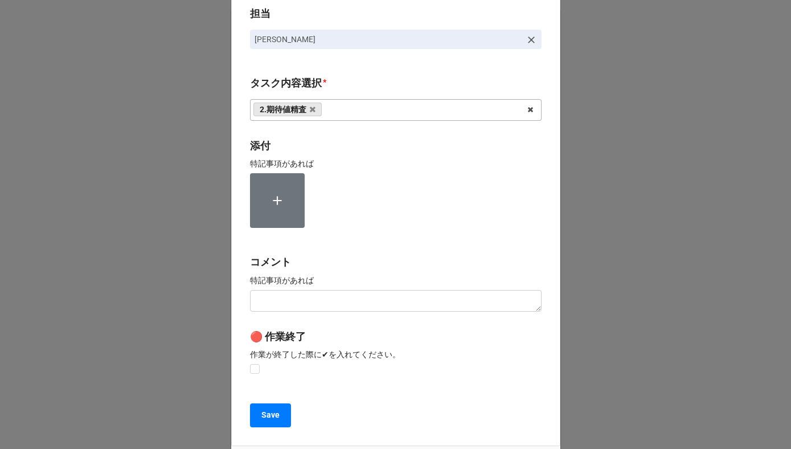
scroll to position [152, 0]
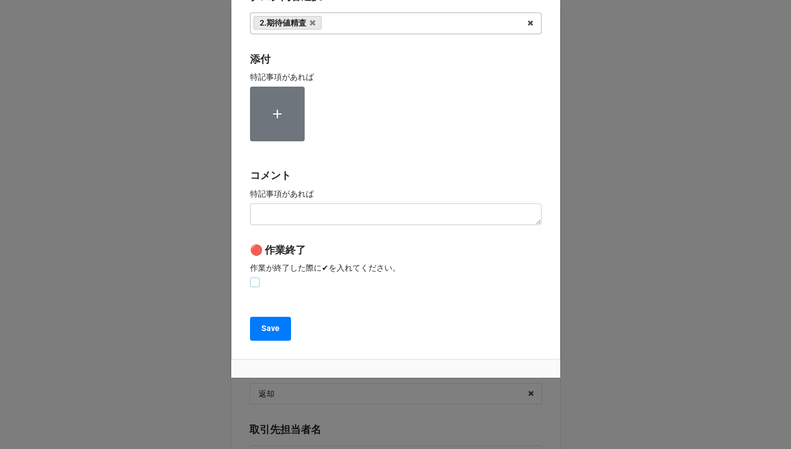
click at [251, 277] on label at bounding box center [255, 277] width 10 height 0
checkbox input "true"
click at [259, 317] on button "Save" at bounding box center [270, 329] width 41 height 24
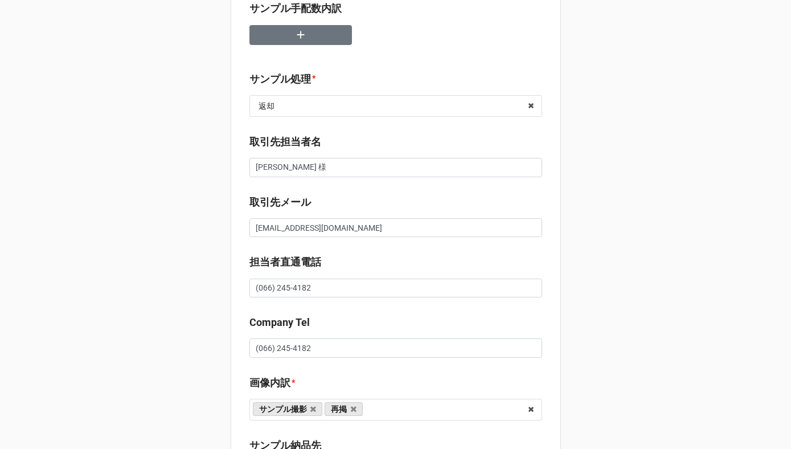
scroll to position [337, 0]
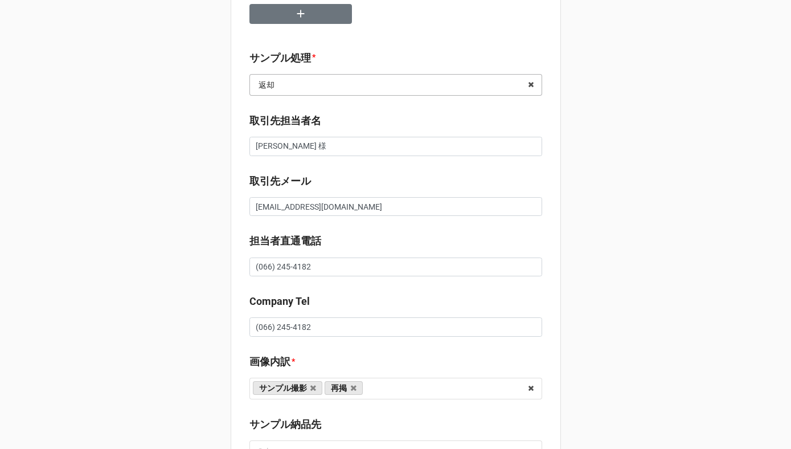
click at [337, 87] on input "text" at bounding box center [397, 85] width 292 height 21
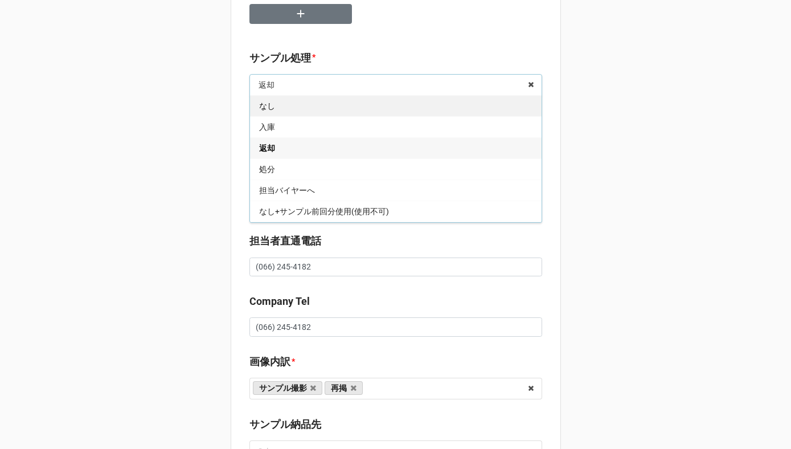
click at [287, 103] on div "なし" at bounding box center [396, 105] width 292 height 21
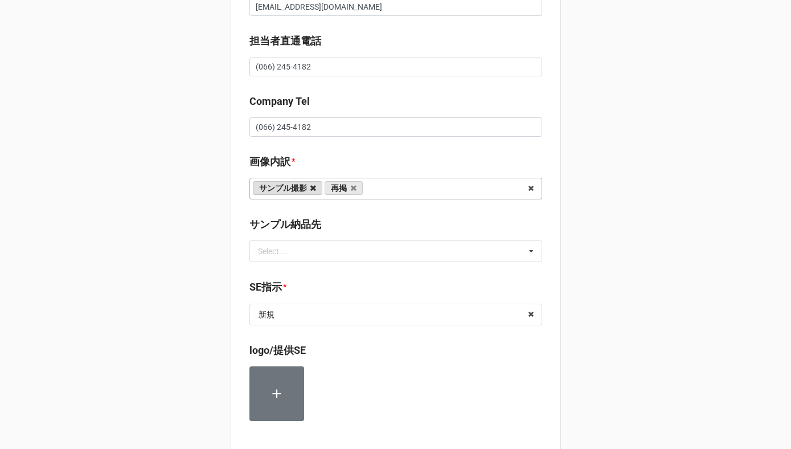
click at [310, 190] on icon at bounding box center [313, 188] width 6 height 7
click at [287, 309] on input "text" at bounding box center [397, 314] width 292 height 21
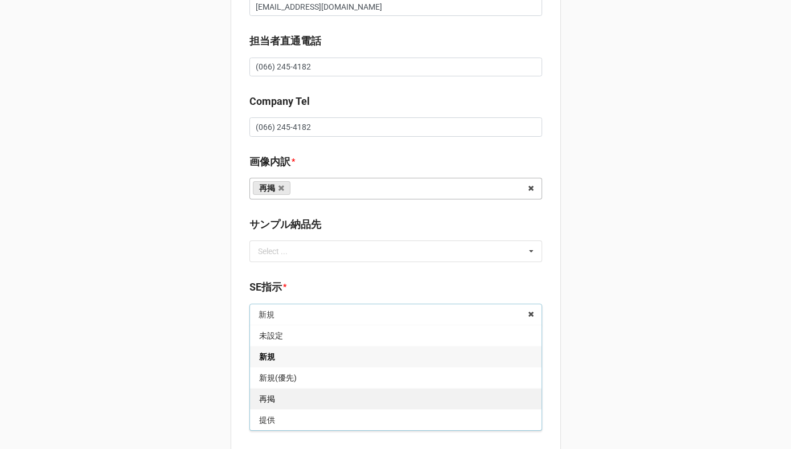
click at [279, 403] on div "再掲" at bounding box center [396, 398] width 292 height 21
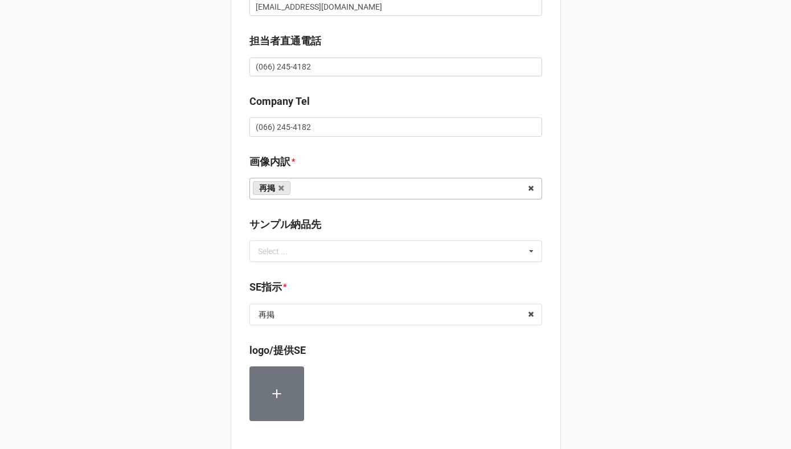
click at [308, 293] on b "SE指示 *" at bounding box center [395, 289] width 293 height 20
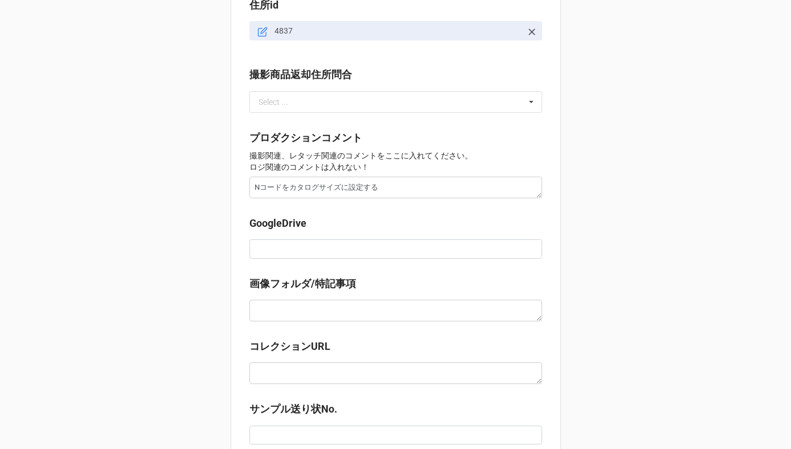
scroll to position [1107, 0]
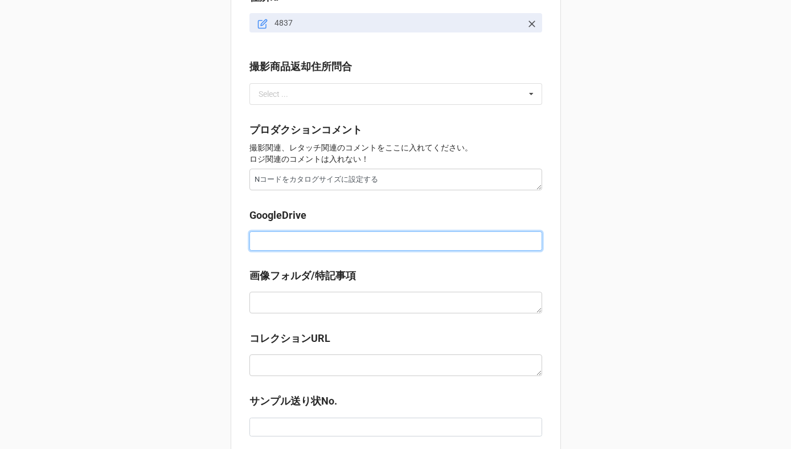
click at [269, 243] on input at bounding box center [395, 240] width 293 height 19
paste input "https://docs.google.com/spreadsheets/d/18b29puMCC7sdknSOj4NV2aWBs5rWTnpR/edit?g…"
type textarea "x"
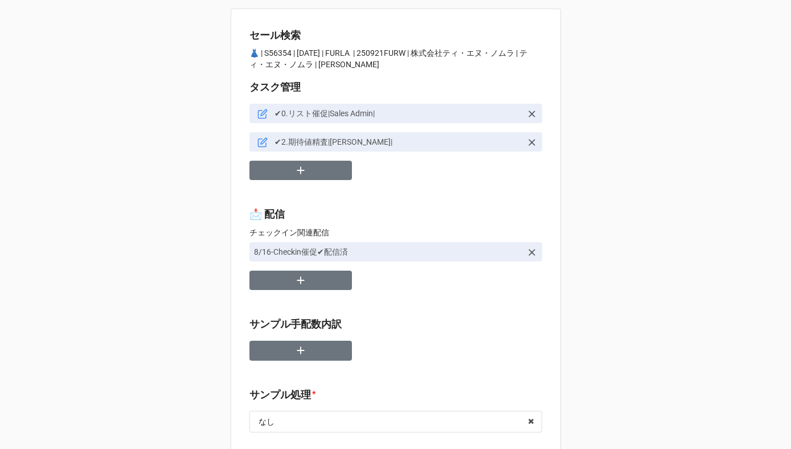
scroll to position [0, 0]
type input "https://docs.google.com/spreadsheets/d/18b29puMCC7sdknSOj4NV2aWBs5rWTnpR/edit?g…"
click at [297, 171] on icon "button" at bounding box center [300, 170] width 7 height 7
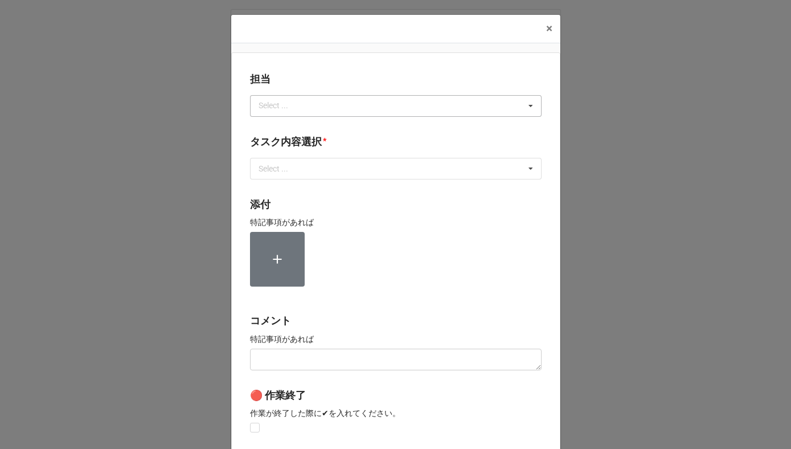
click at [269, 113] on div "Select ... No results found." at bounding box center [396, 106] width 292 height 22
type input "中谷"
click at [277, 127] on div "中谷" at bounding box center [396, 126] width 290 height 21
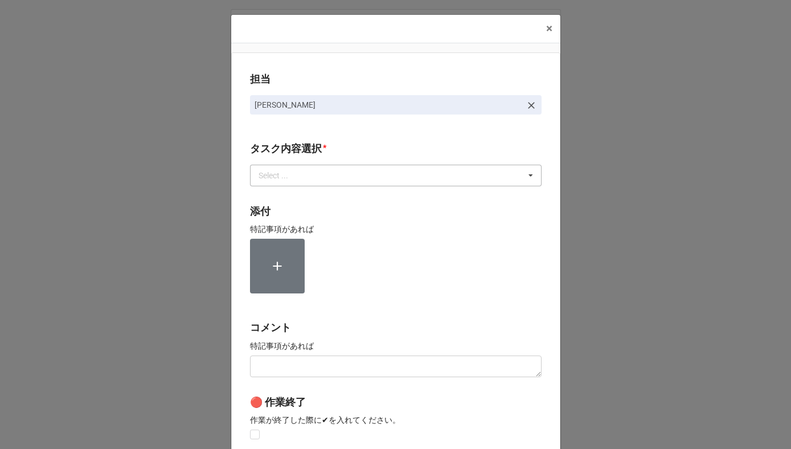
click at [276, 177] on div "Select ..." at bounding box center [280, 175] width 49 height 13
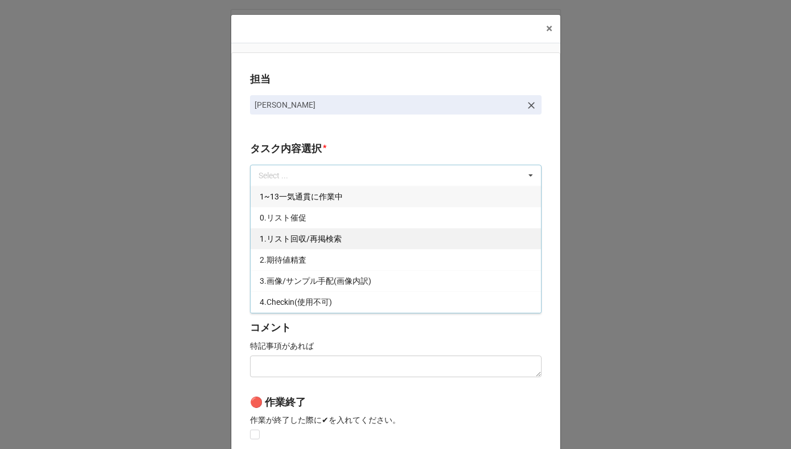
click at [273, 241] on span "1.リスト回収/再掲検索" at bounding box center [301, 238] width 82 height 9
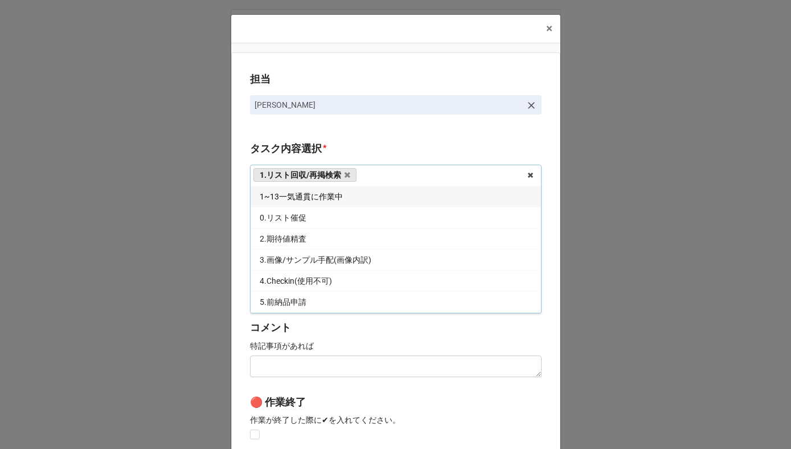
click at [234, 249] on div "担当 中谷 タスク内容選択 * 1.リスト回収/再掲検索 1~13一気通貫に作業中 0.リスト催促 2.期待値精査 3.画像/サンプル手配(画像内訳) 4.C…" at bounding box center [395, 281] width 329 height 459
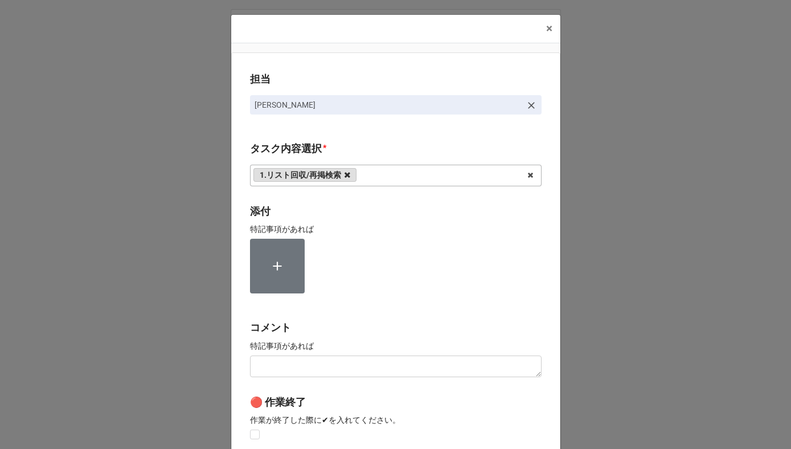
click at [345, 173] on icon at bounding box center [348, 174] width 6 height 7
click at [345, 173] on div "Select ... 1~13一気通貫に作業中 0.リスト催促 1.リスト回収/再掲検索 2.期待値精査 3.画像/サンプル手配(画像内訳) 4.Checki…" at bounding box center [396, 176] width 292 height 22
type input "な"
click at [474, 137] on div "担当 中谷 タスク内容選択 * な Select ... 1~13一気通貫に作業中 0.リスト催促 1.リスト回収/再掲検索 2.期待値精査 3.画像/サンプ…" at bounding box center [395, 281] width 329 height 459
click at [531, 103] on icon at bounding box center [531, 105] width 7 height 7
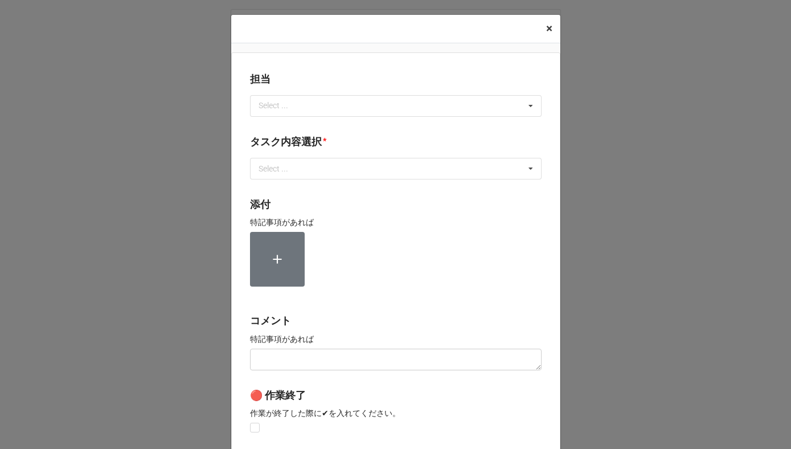
click at [547, 24] on span "×" at bounding box center [549, 29] width 6 height 14
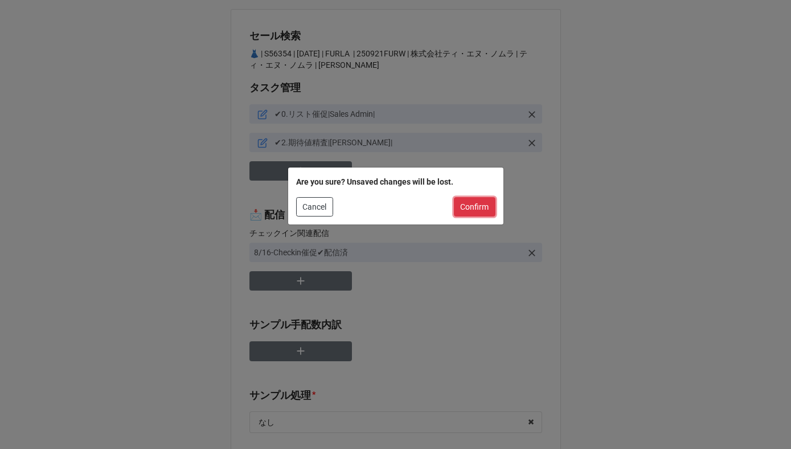
click at [462, 200] on button "Confirm" at bounding box center [475, 206] width 42 height 19
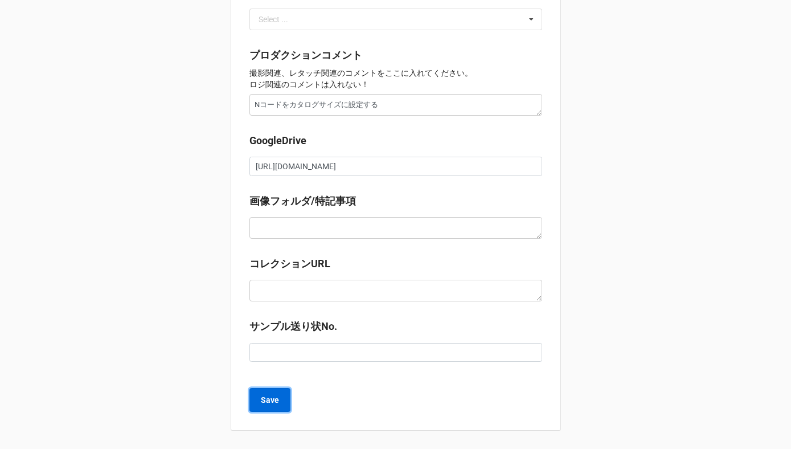
click at [263, 400] on b "Save" at bounding box center [270, 400] width 18 height 12
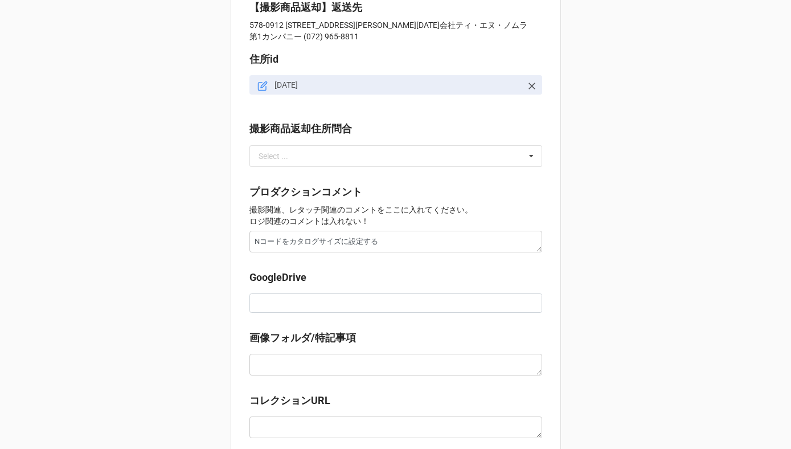
scroll to position [1034, 0]
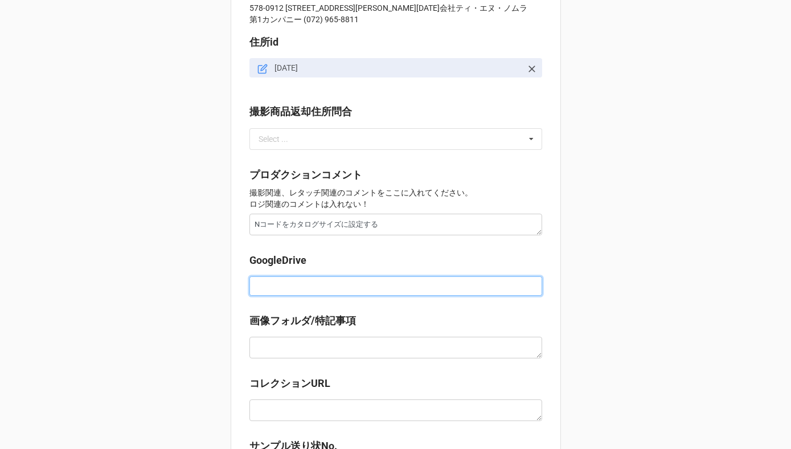
click at [338, 287] on input at bounding box center [395, 285] width 293 height 19
paste input "[URL][DOMAIN_NAME]"
type textarea "x"
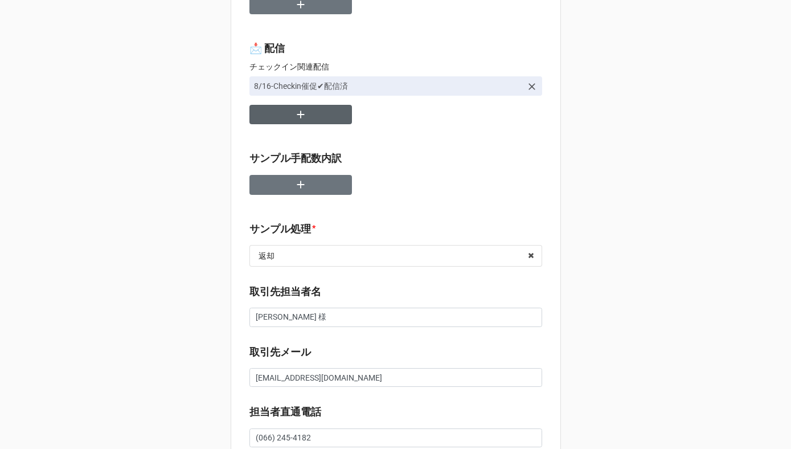
scroll to position [0, 0]
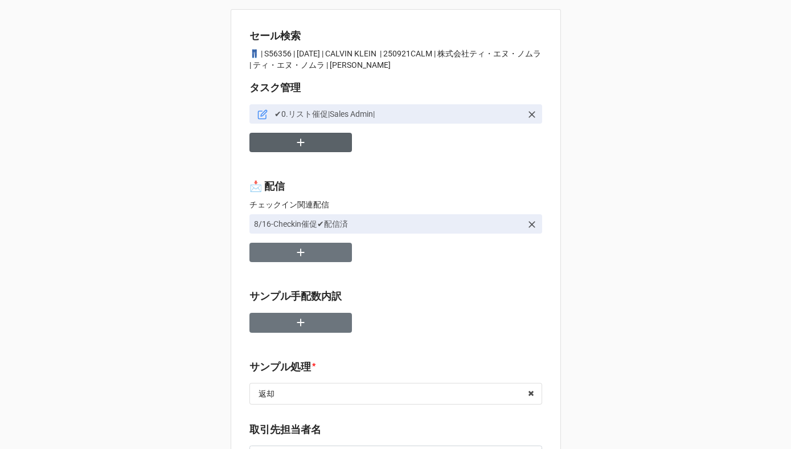
type input "[URL][DOMAIN_NAME]"
click at [305, 141] on button "button" at bounding box center [300, 143] width 103 height 20
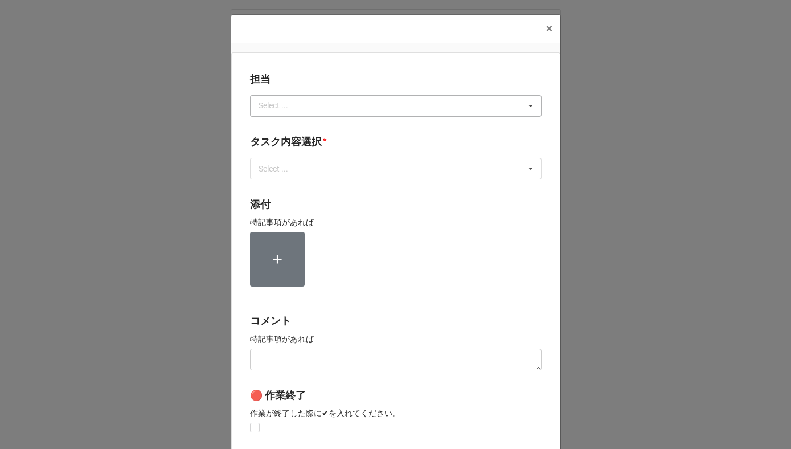
click at [308, 104] on div "Select ... No results found." at bounding box center [396, 106] width 292 height 22
type input "[PERSON_NAME]"
click at [281, 126] on div "[PERSON_NAME]" at bounding box center [396, 126] width 290 height 21
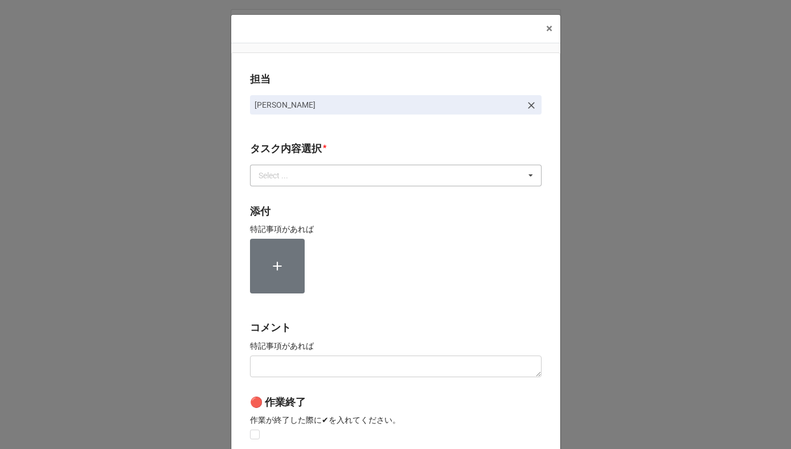
click at [278, 183] on div "Select ... 1~13一気通貫に作業中 0.リスト催促 1.リスト回収/再掲検索 2.期待値精査 3.画像/サンプル手配(画像内訳) 4.Checki…" at bounding box center [396, 176] width 292 height 22
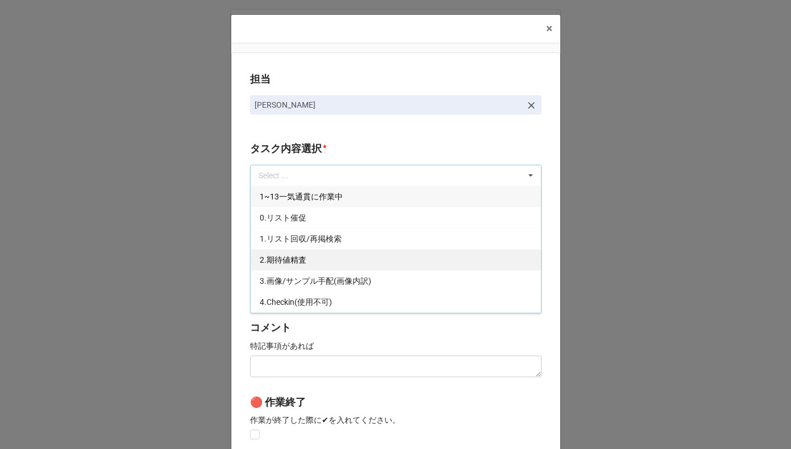
click at [272, 261] on span "2.期待値精査" at bounding box center [283, 259] width 47 height 9
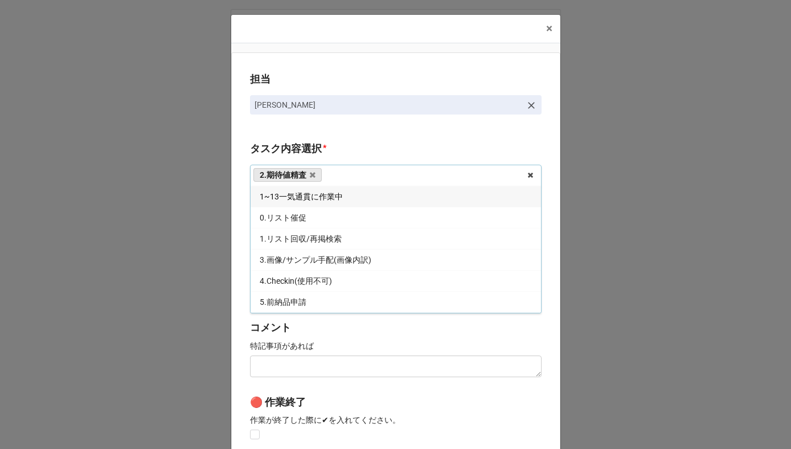
click at [242, 255] on div "担当 [PERSON_NAME][GEOGRAPHIC_DATA]内容選択 * 2.期待値精査 1~13一気通貫に作業中 0.リスト催促 1.リスト回収/再掲…" at bounding box center [395, 281] width 329 height 459
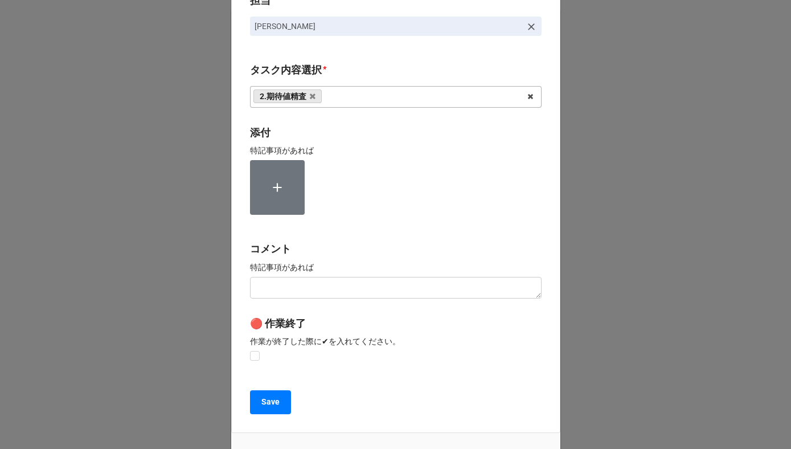
scroll to position [152, 0]
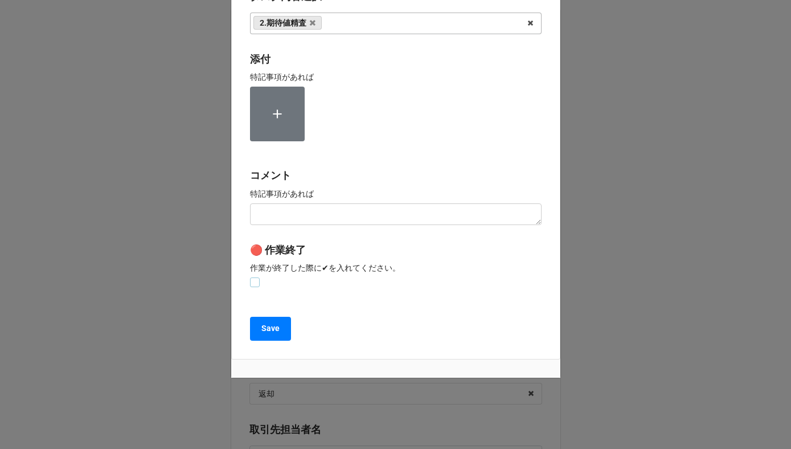
click at [252, 277] on label at bounding box center [255, 277] width 10 height 0
checkbox input "true"
click at [256, 322] on button "Save" at bounding box center [270, 329] width 41 height 24
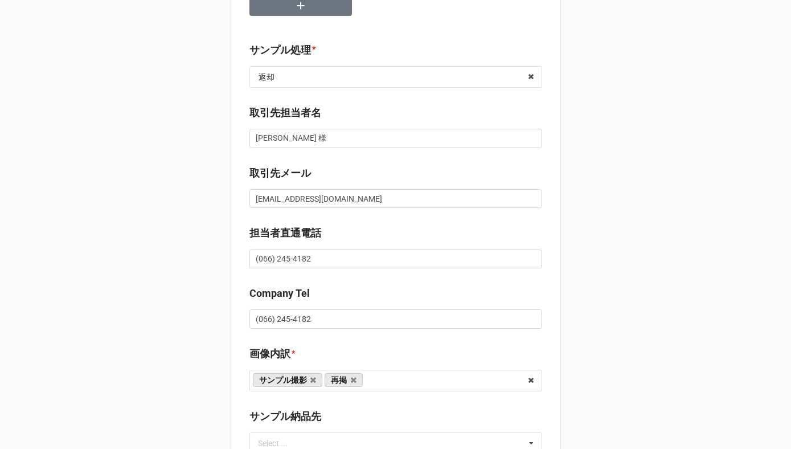
scroll to position [341, 0]
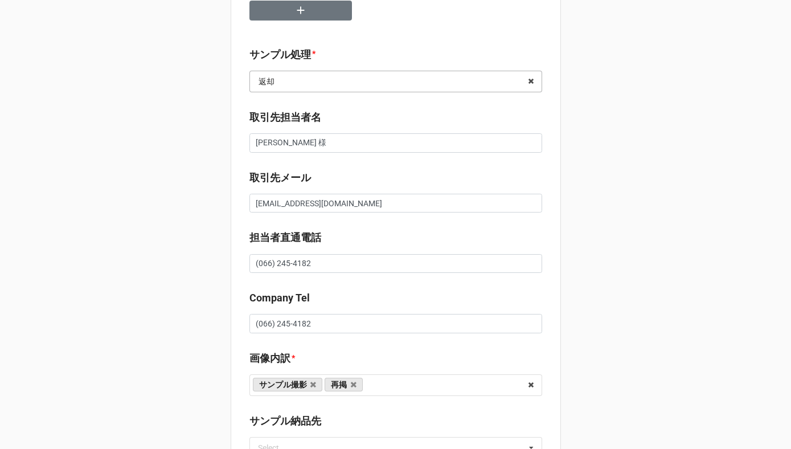
click at [330, 84] on input "text" at bounding box center [397, 81] width 292 height 21
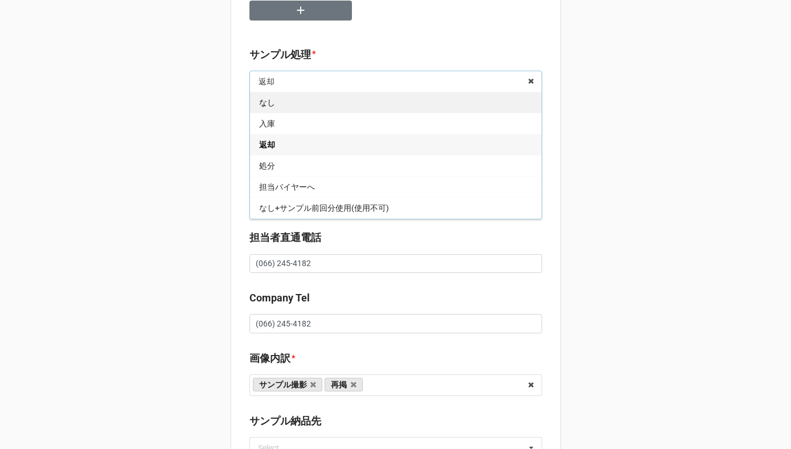
click at [312, 107] on div "なし" at bounding box center [396, 102] width 292 height 21
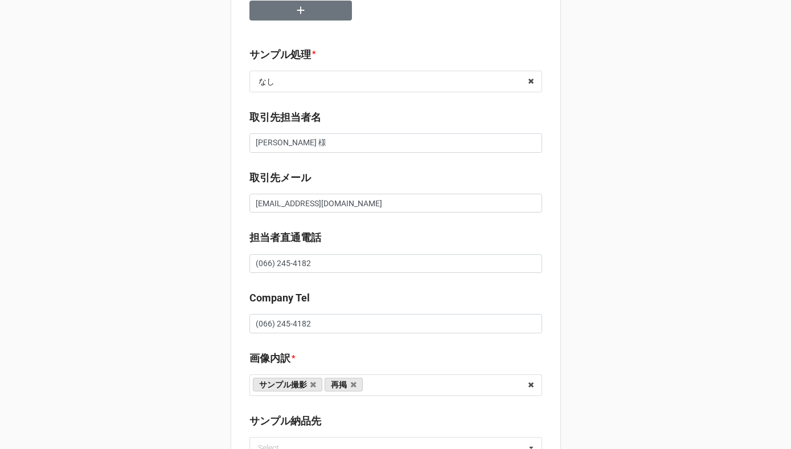
scroll to position [540, 0]
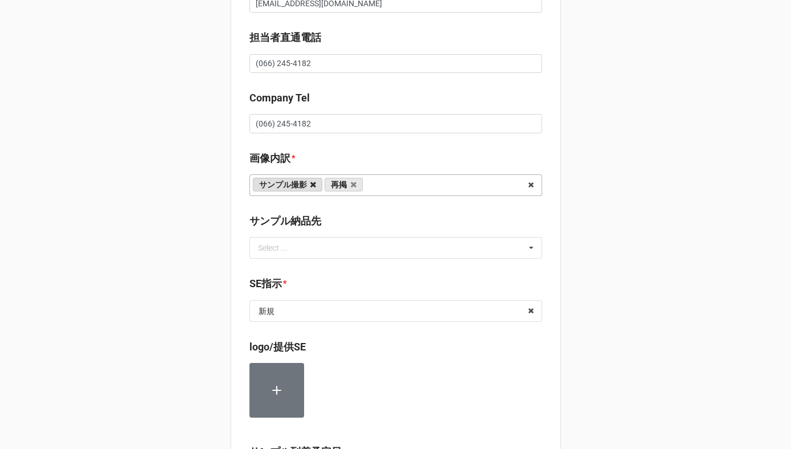
click at [310, 186] on icon at bounding box center [313, 184] width 6 height 7
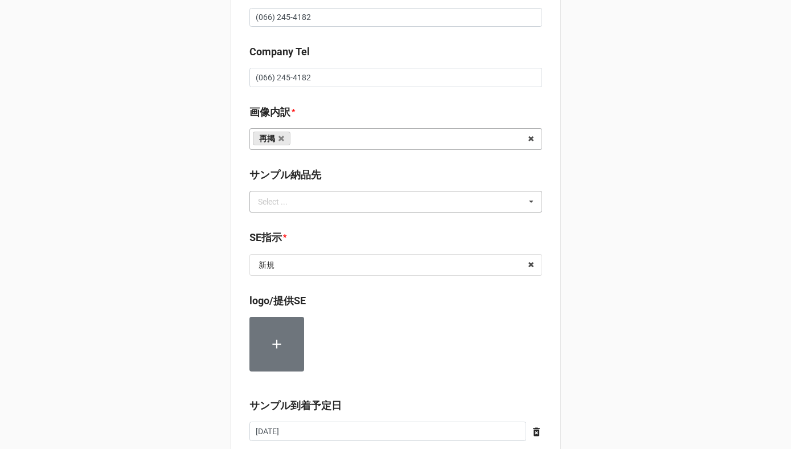
scroll to position [626, 0]
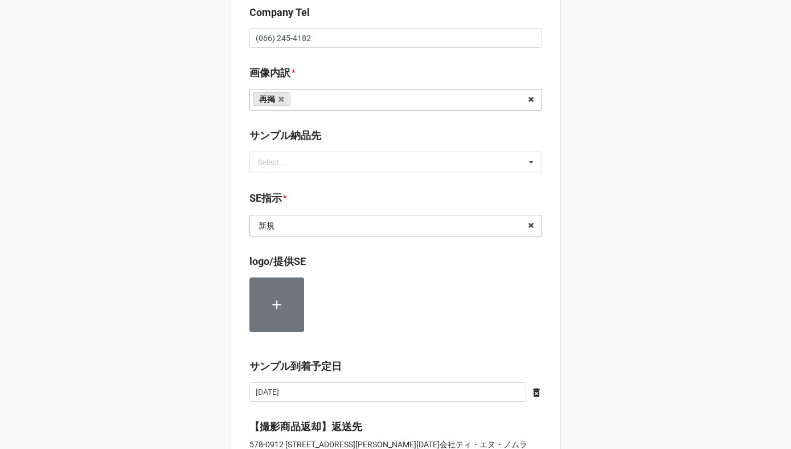
click at [300, 230] on input "text" at bounding box center [397, 225] width 292 height 21
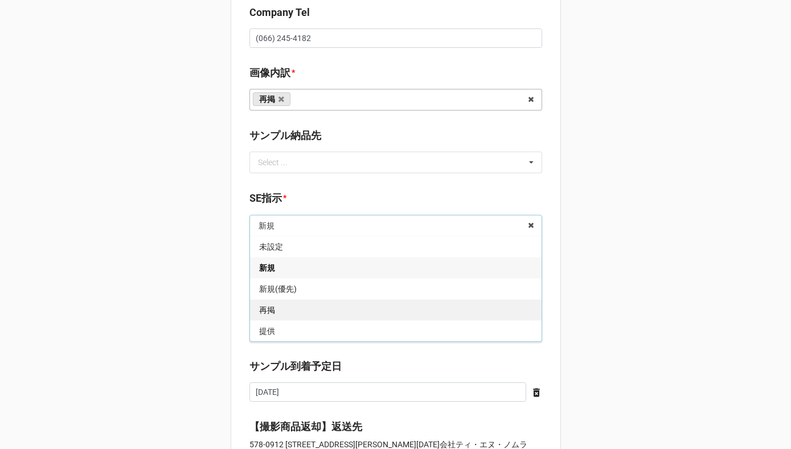
click at [278, 310] on div "再掲" at bounding box center [396, 309] width 292 height 21
type textarea "x"
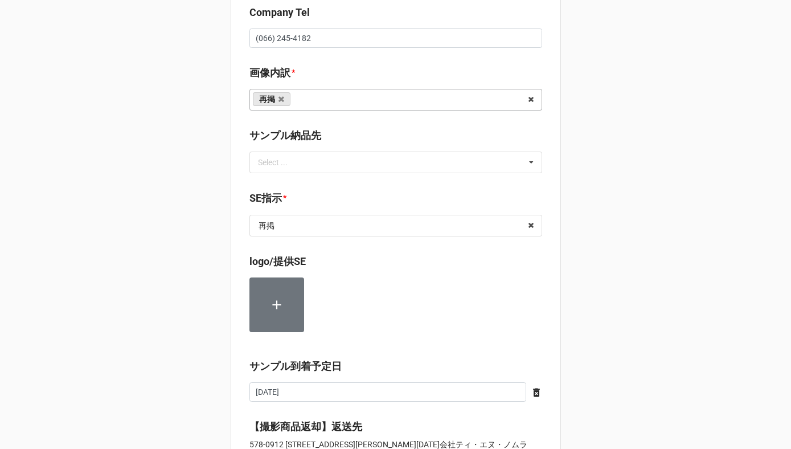
click at [232, 303] on div "セール検索 👖 | S56356 | 09/21 (日) | CALVIN KLEIN | 250921CALM | 株式会社ティ・エヌ・ノムラ | ティ・エ…" at bounding box center [396, 184] width 330 height 1603
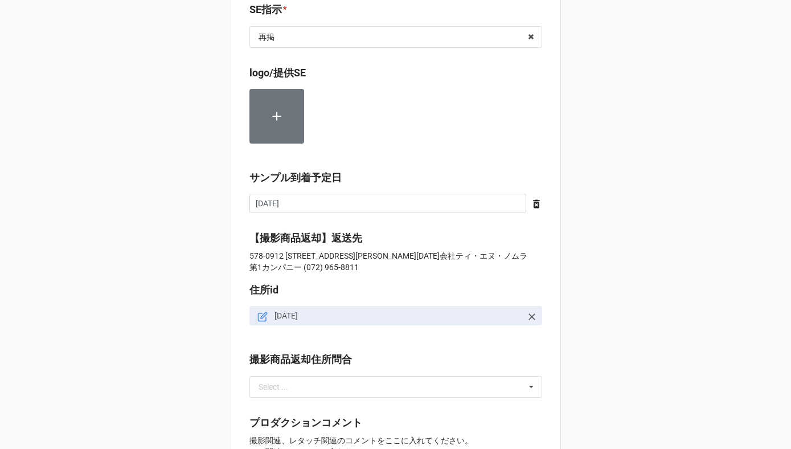
scroll to position [1182, 0]
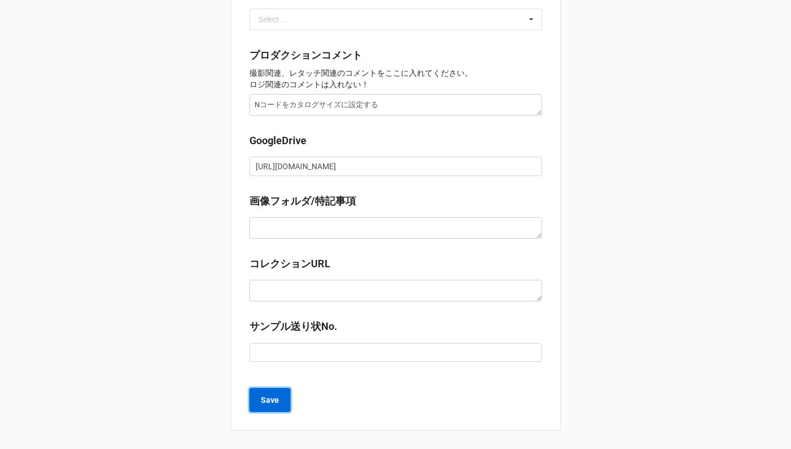
click at [261, 401] on b "Save" at bounding box center [270, 400] width 18 height 12
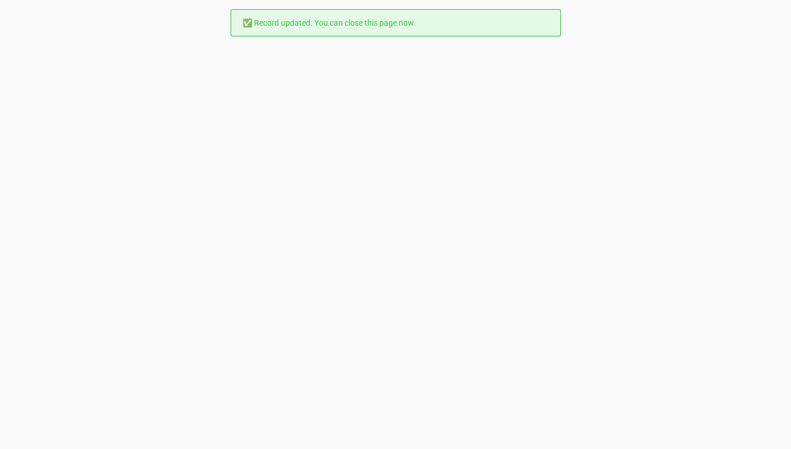
scroll to position [0, 0]
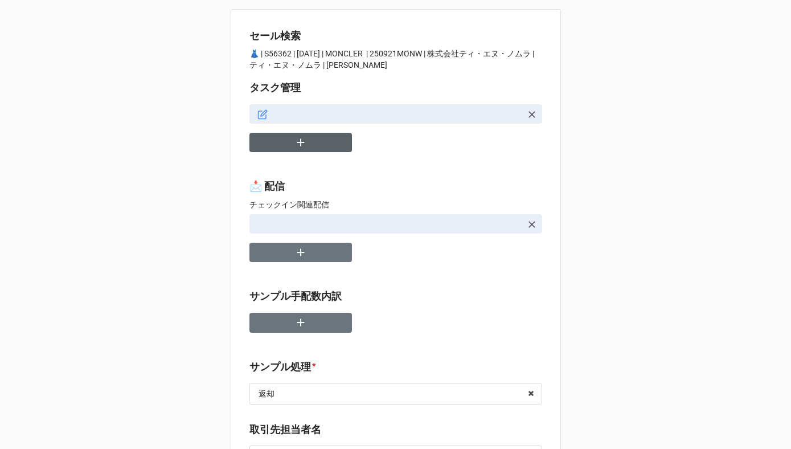
type textarea "x"
click at [301, 146] on icon "button" at bounding box center [300, 142] width 13 height 13
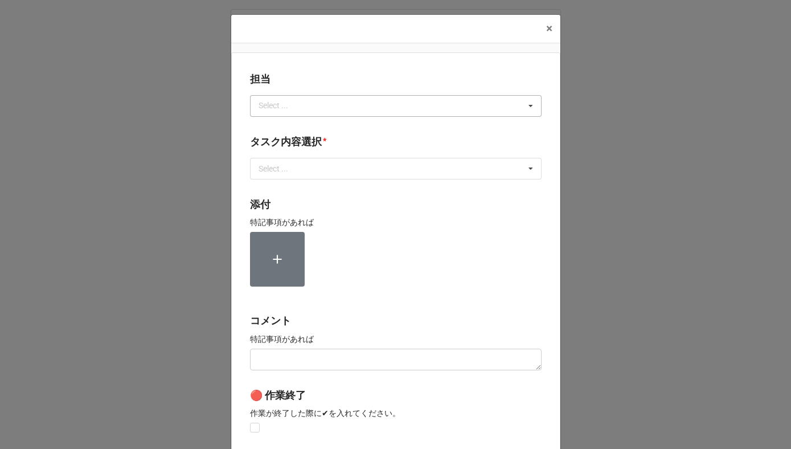
click at [286, 104] on div "Select ..." at bounding box center [280, 105] width 49 height 13
type input "か"
type input "[PERSON_NAME]"
click at [269, 127] on span "[PERSON_NAME]" at bounding box center [290, 126] width 61 height 9
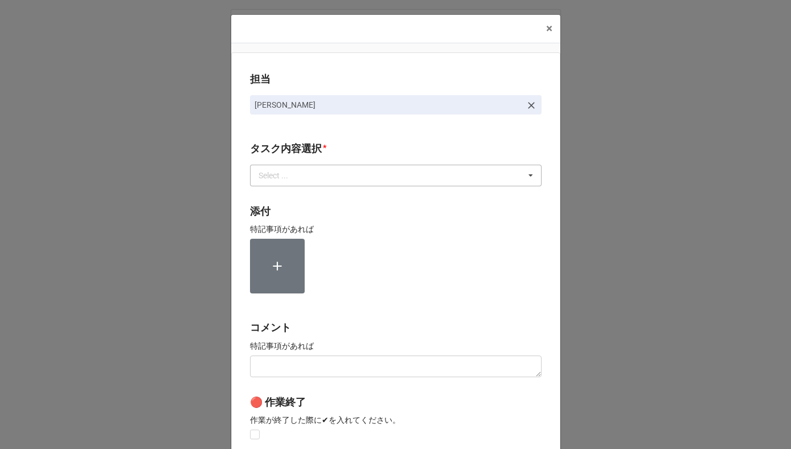
click at [269, 171] on div "Select ..." at bounding box center [280, 175] width 49 height 13
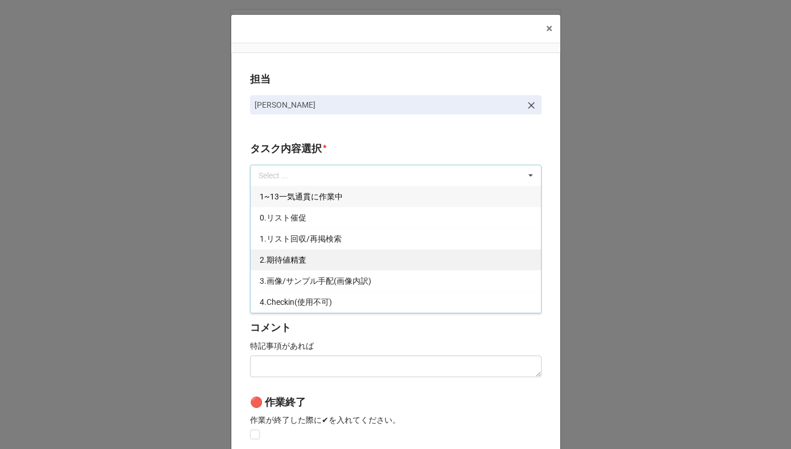
click at [270, 259] on span "2.期待値精査" at bounding box center [283, 259] width 47 height 9
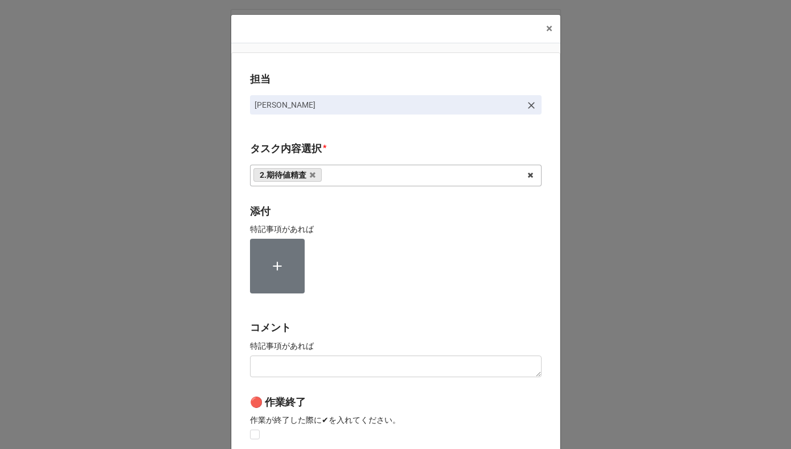
click at [235, 261] on div "担当 [PERSON_NAME][GEOGRAPHIC_DATA]内容選択 * 2.期待値精査 1~13一気通貫に作業中 0.リスト催促 1.リスト回収/再掲…" at bounding box center [395, 281] width 329 height 459
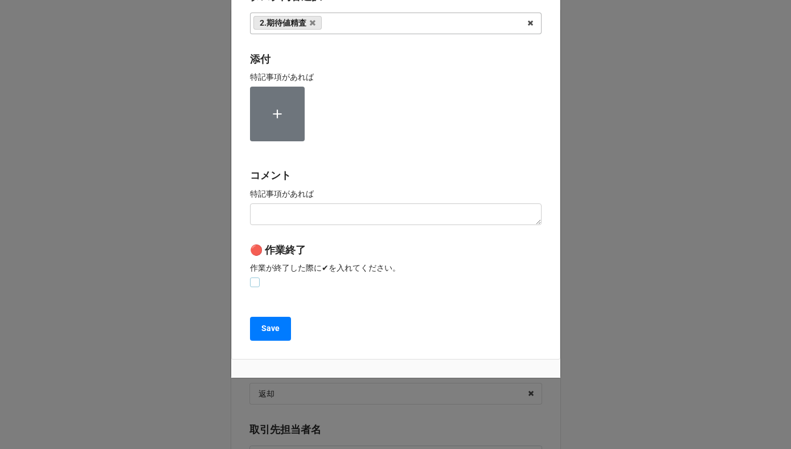
click at [251, 277] on label at bounding box center [255, 277] width 10 height 0
checkbox input "true"
click at [253, 330] on button "Save" at bounding box center [270, 329] width 41 height 24
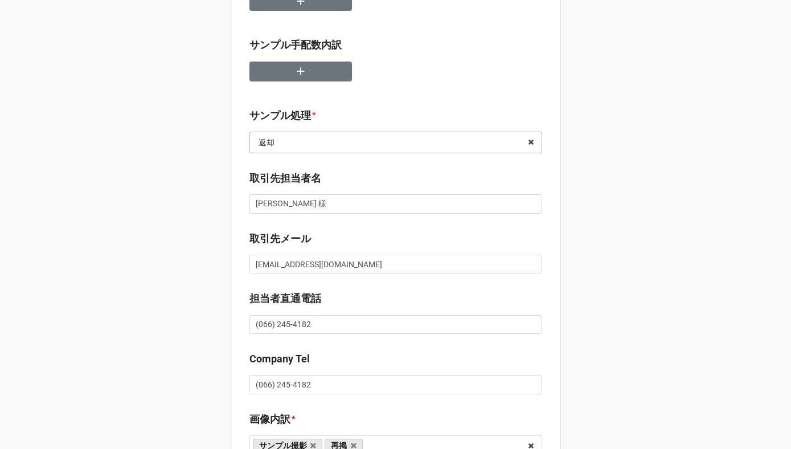
scroll to position [285, 0]
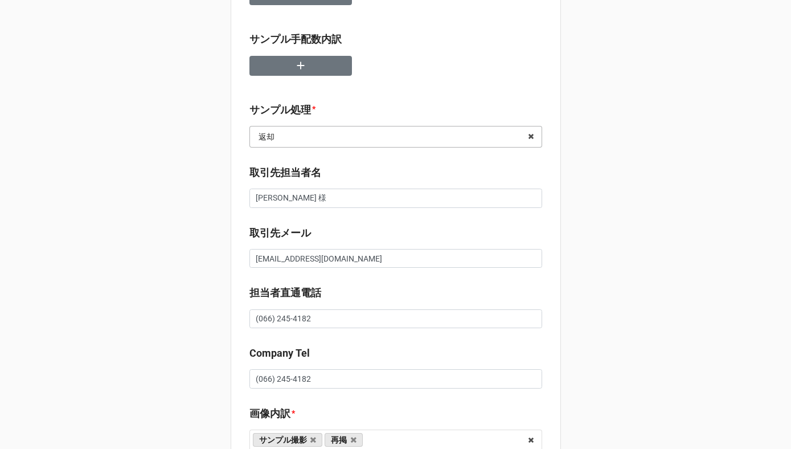
click at [314, 137] on input "text" at bounding box center [397, 136] width 292 height 21
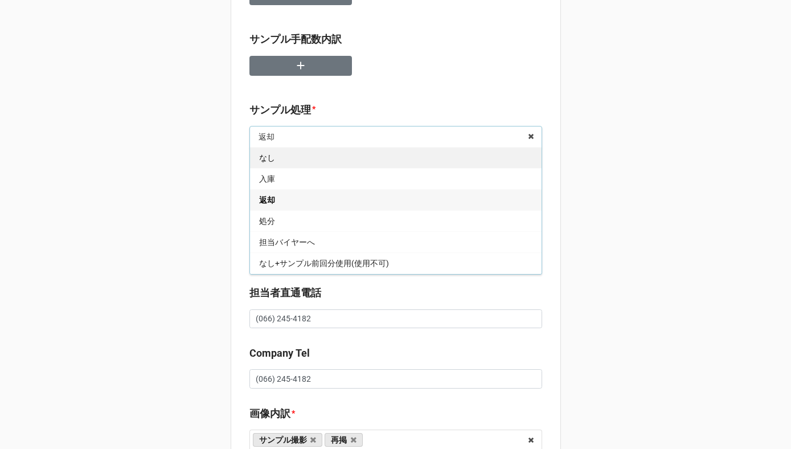
click at [294, 160] on div "なし" at bounding box center [396, 157] width 292 height 21
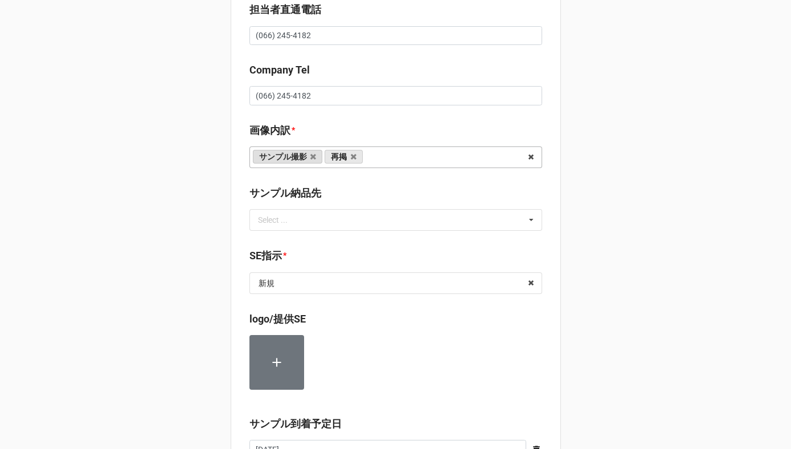
click at [306, 157] on link "サンプル撮影" at bounding box center [288, 157] width 70 height 14
click at [310, 157] on icon at bounding box center [313, 156] width 6 height 7
click at [294, 281] on input "text" at bounding box center [397, 283] width 292 height 21
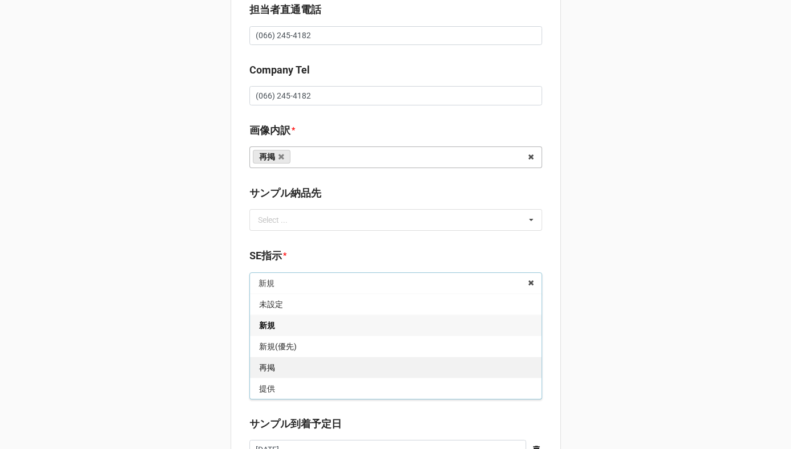
click at [280, 368] on div "再掲" at bounding box center [396, 367] width 292 height 21
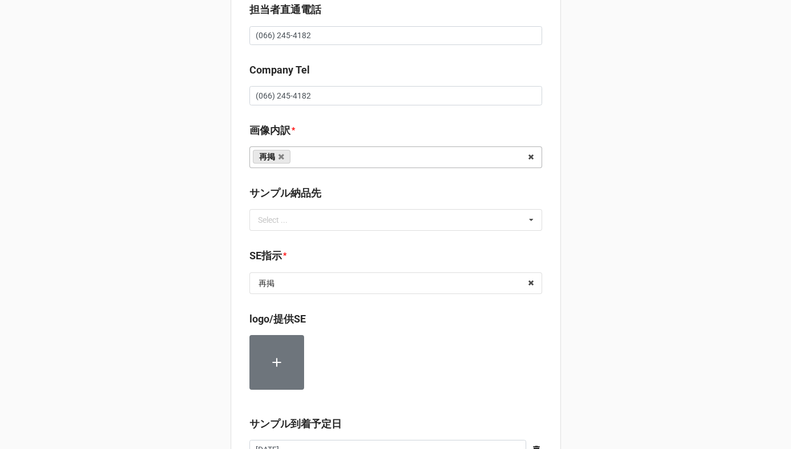
click at [318, 244] on div "セール検索 👗 | S56362 | [DATE] | MONCLER | 250921MONW | 株式会社ティ・エヌ・ノムラ | ティ・エヌ・ノムラ | …" at bounding box center [396, 242] width 330 height 1603
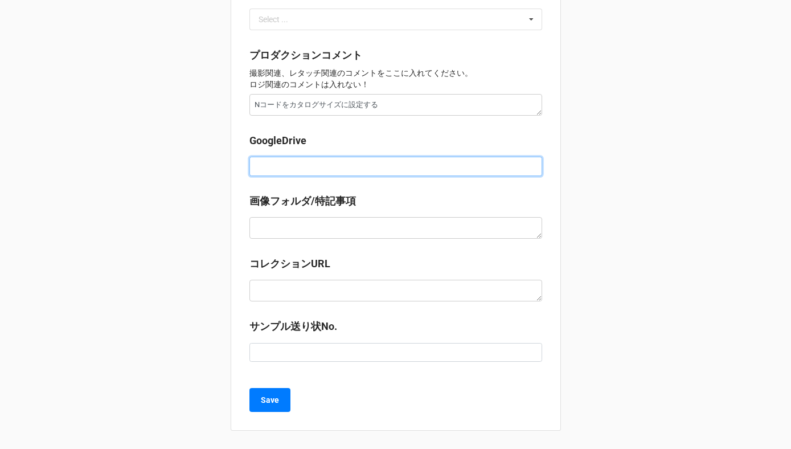
click at [282, 166] on input at bounding box center [395, 166] width 293 height 19
paste input "[URL][DOMAIN_NAME]"
type textarea "x"
type input "[URL][DOMAIN_NAME]"
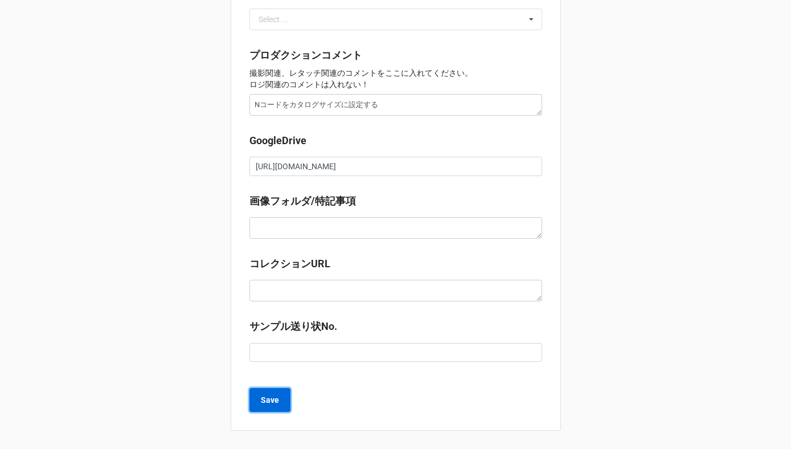
click at [268, 398] on b "Save" at bounding box center [270, 400] width 18 height 12
